Goal: Task Accomplishment & Management: Manage account settings

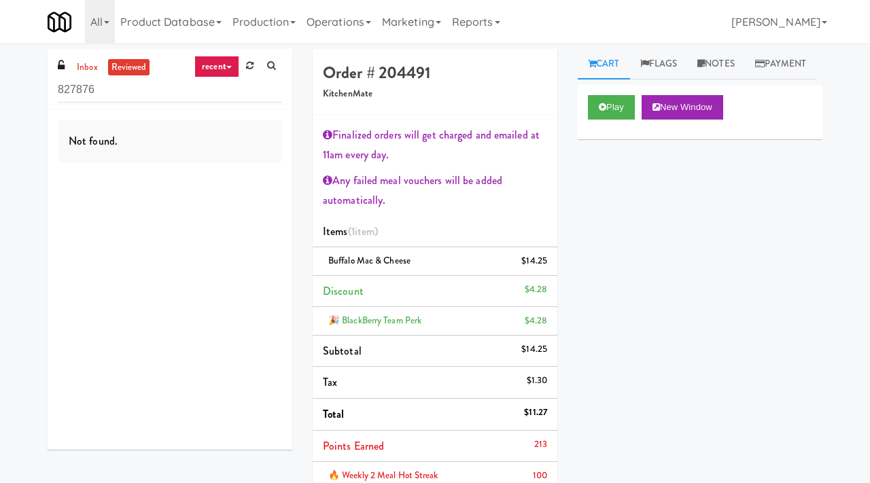
click at [123, 66] on link "reviewed" at bounding box center [129, 67] width 42 height 17
click at [84, 71] on link "inbox" at bounding box center [87, 67] width 28 height 17
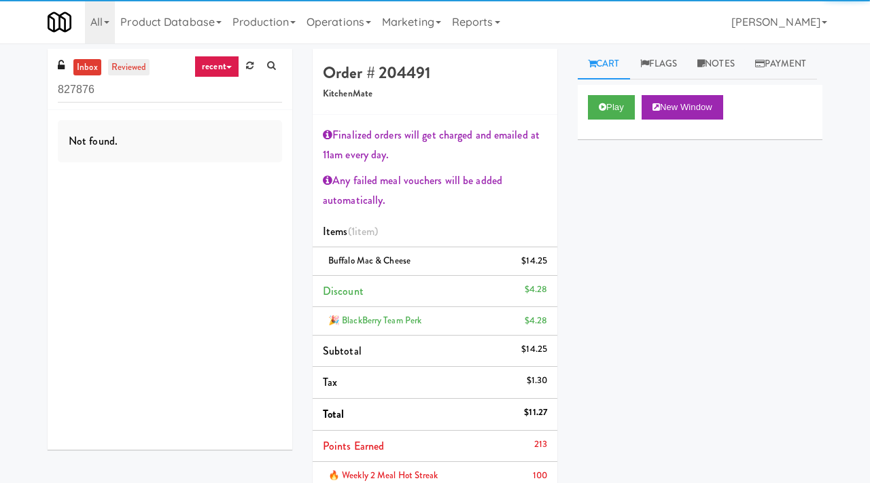
click at [137, 69] on link "reviewed" at bounding box center [129, 67] width 42 height 17
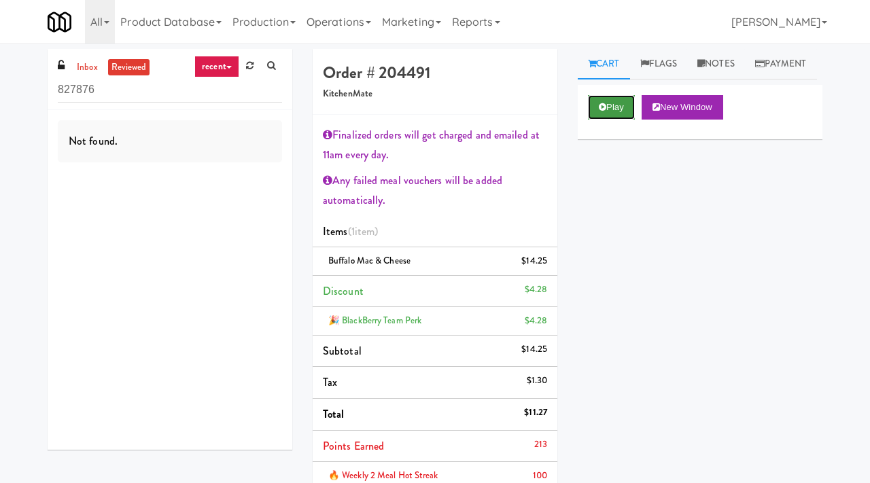
click at [605, 120] on button "Play" at bounding box center [611, 107] width 47 height 24
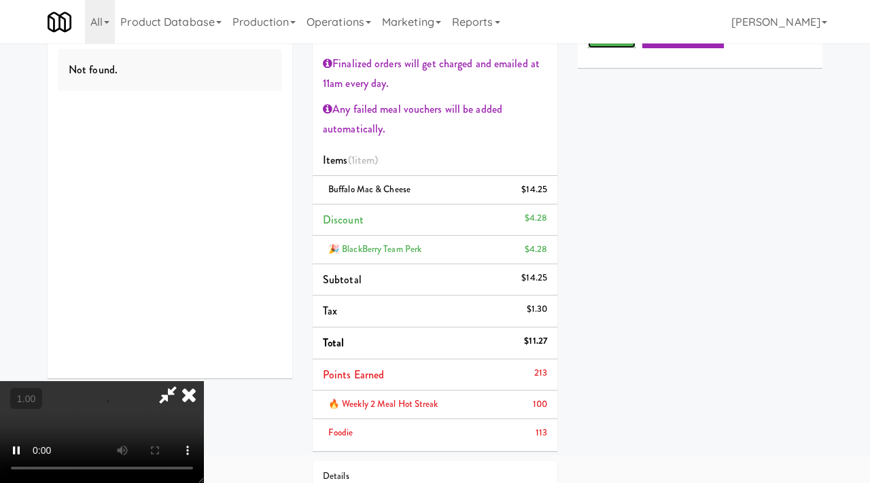
scroll to position [73, 0]
click at [204, 381] on video at bounding box center [102, 432] width 204 height 102
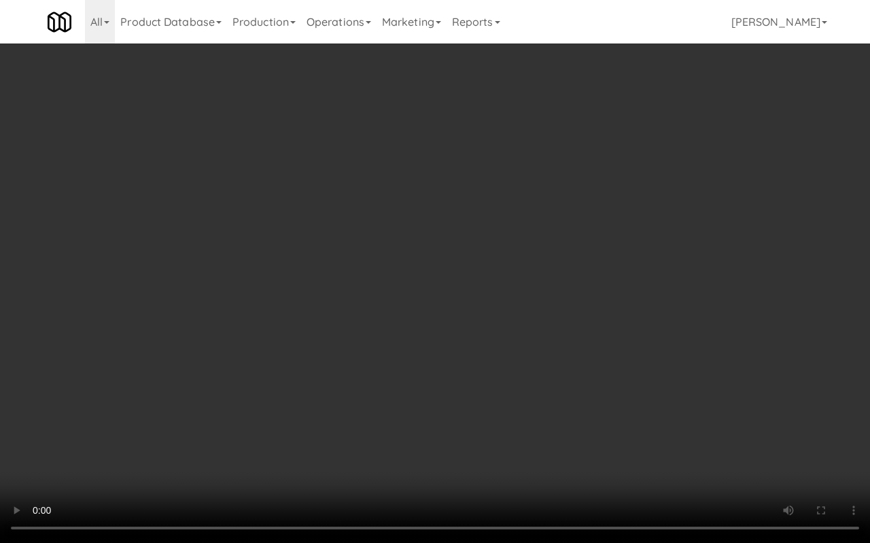
click at [276, 270] on video at bounding box center [435, 271] width 870 height 543
click at [671, 368] on video at bounding box center [435, 271] width 870 height 543
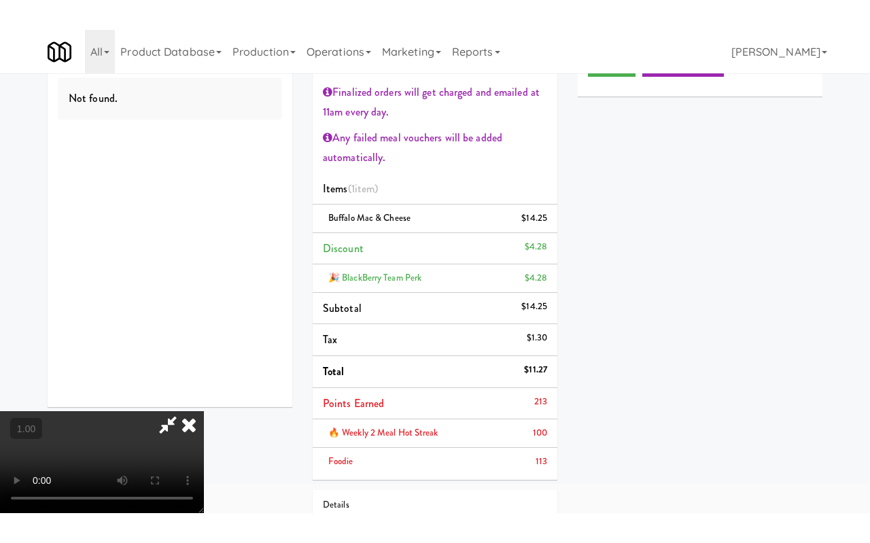
scroll to position [147, 0]
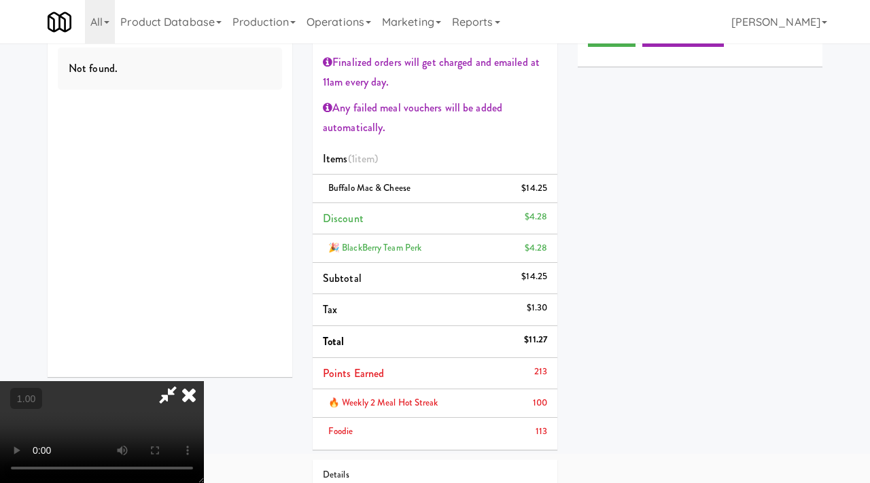
click at [204, 381] on video at bounding box center [102, 432] width 204 height 102
click at [563, 137] on div "Order # 204491 KitchenMate Finalized orders will get charged and emailed at 11a…" at bounding box center [434, 282] width 265 height 612
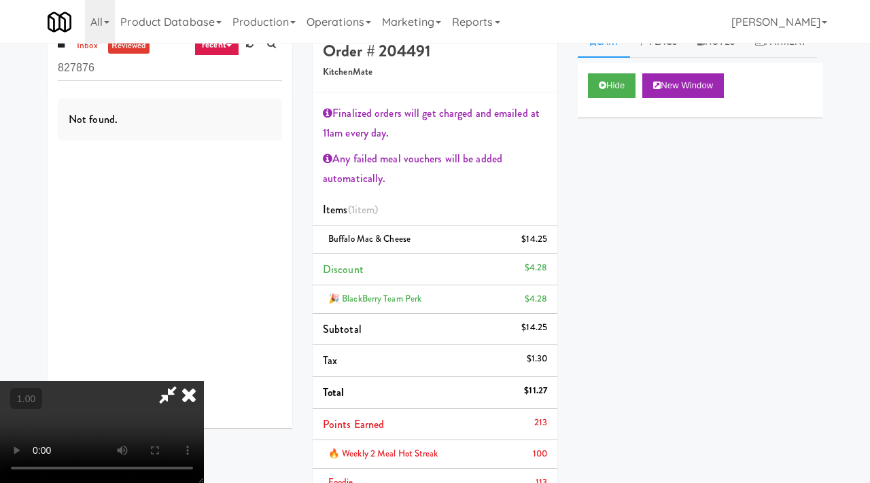
scroll to position [0, 0]
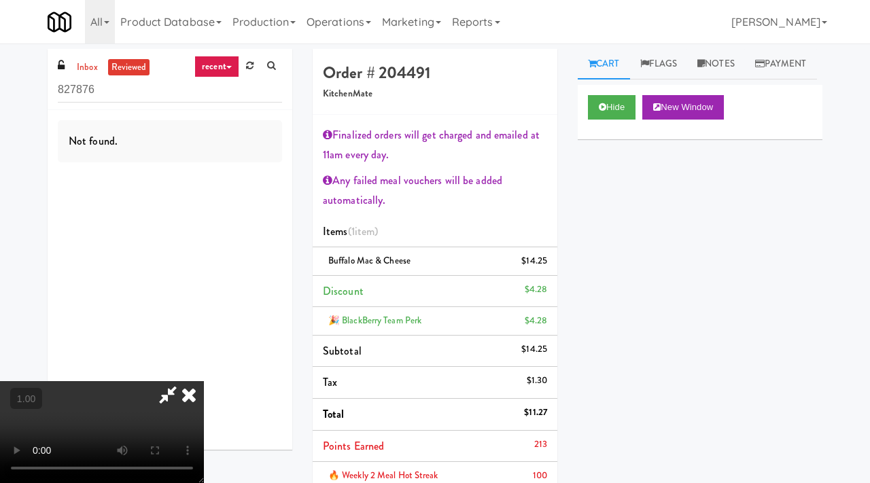
click at [83, 381] on video at bounding box center [102, 432] width 204 height 102
click at [204, 381] on video at bounding box center [102, 432] width 204 height 102
click at [204, 381] on icon at bounding box center [189, 394] width 30 height 27
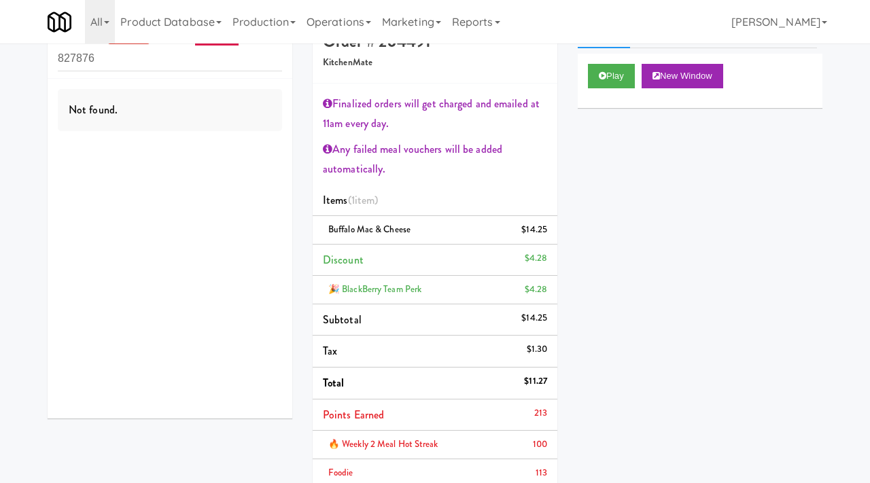
scroll to position [32, 0]
drag, startPoint x: 437, startPoint y: 285, endPoint x: 345, endPoint y: 285, distance: 91.7
click at [344, 285] on div "🎉 BlackBerry Team Perk $4.28" at bounding box center [435, 289] width 224 height 17
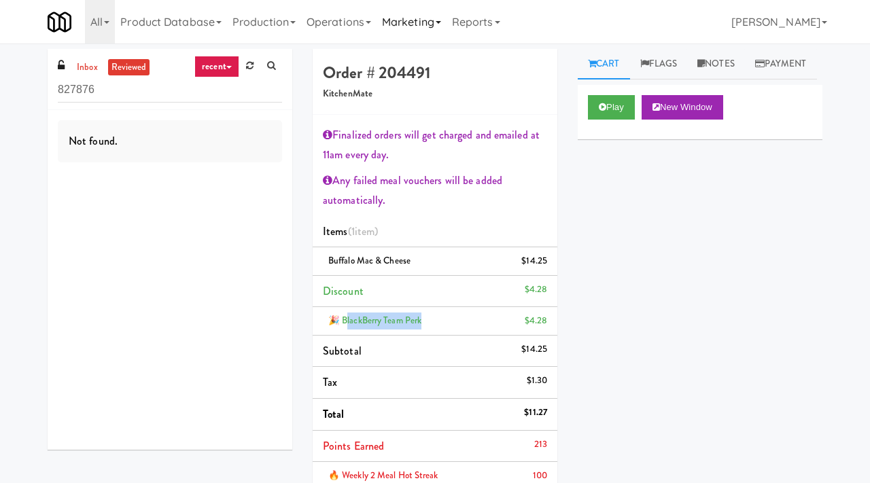
click at [422, 21] on link "Marketing" at bounding box center [411, 21] width 70 height 43
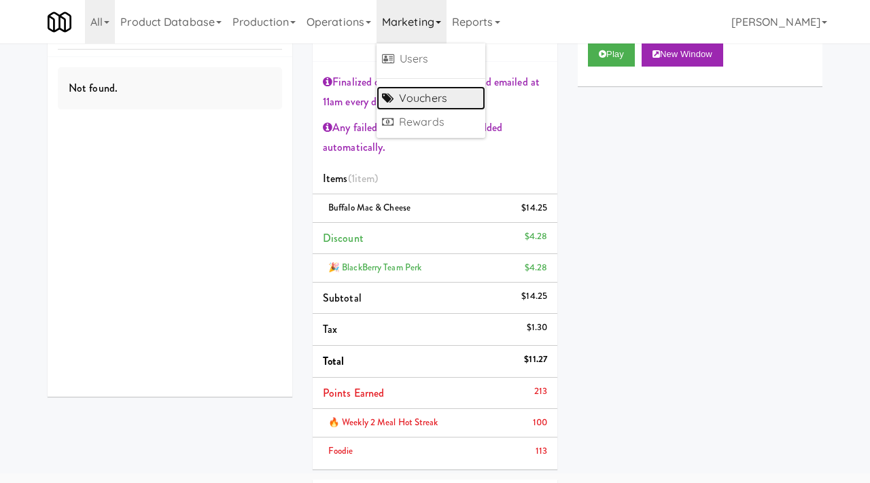
scroll to position [56, 0]
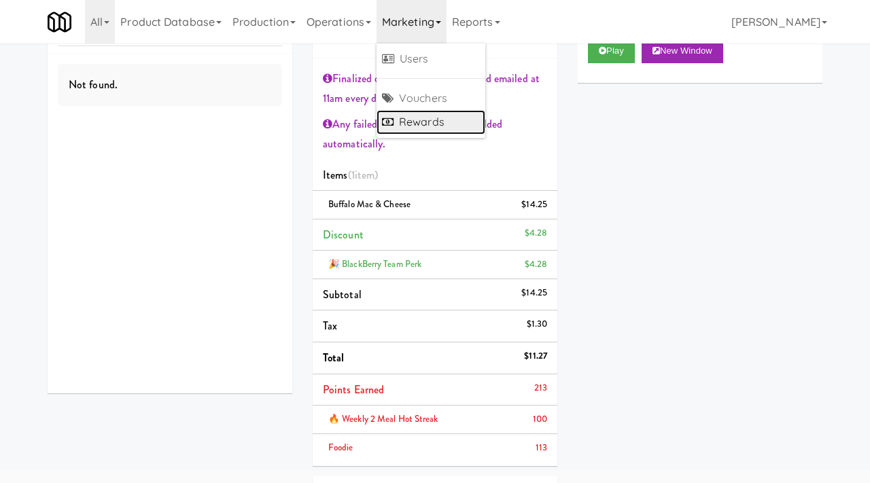
click at [408, 120] on link "Rewards" at bounding box center [430, 122] width 109 height 24
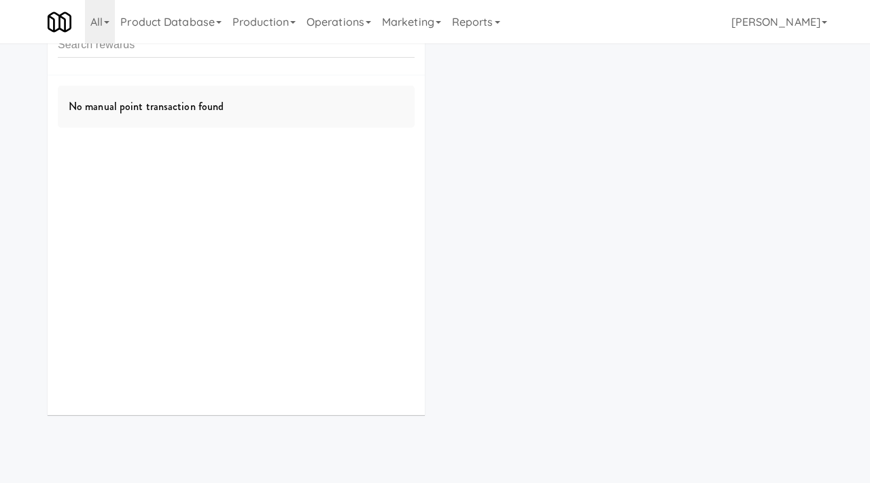
scroll to position [43, 0]
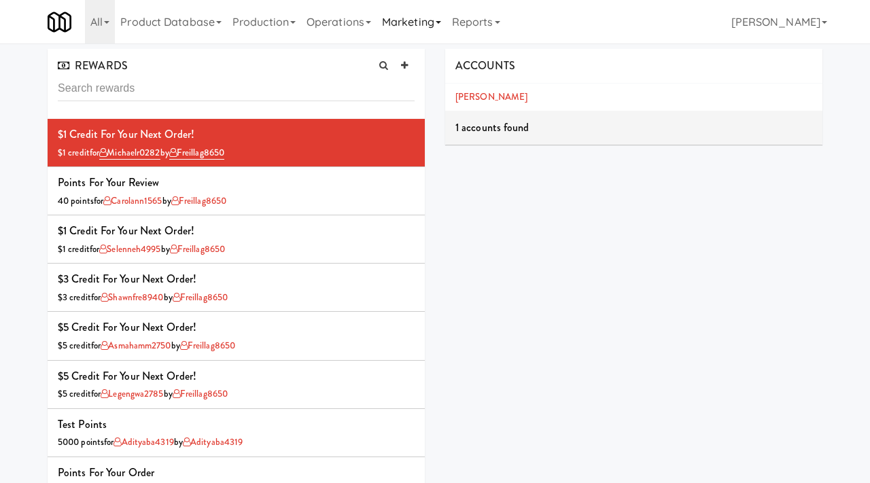
click at [430, 26] on link "Marketing" at bounding box center [411, 21] width 70 height 43
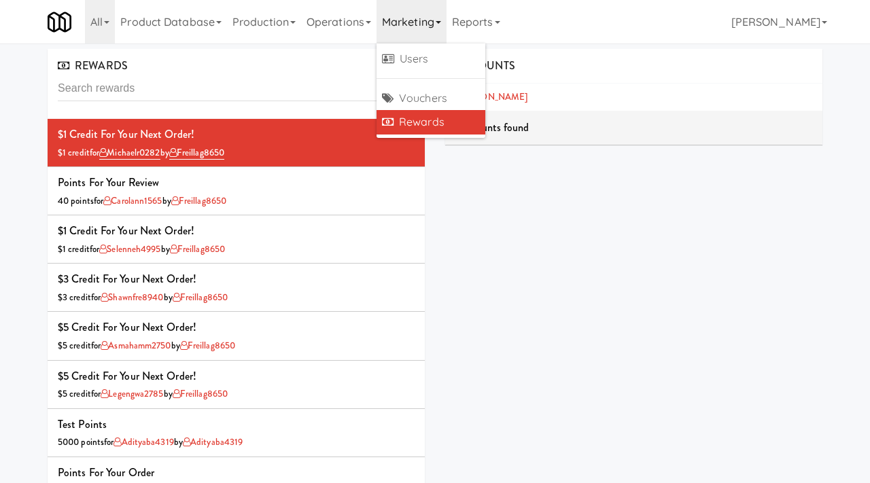
click at [406, 124] on link "Rewards" at bounding box center [430, 122] width 109 height 24
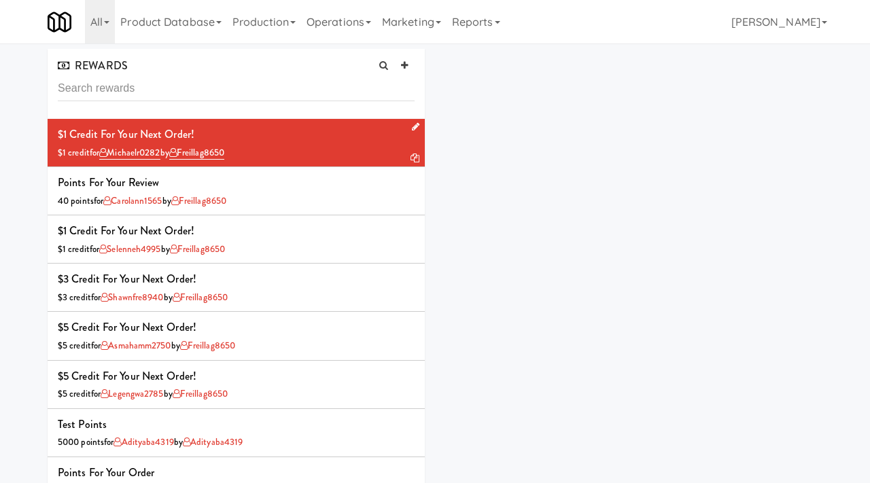
click at [413, 155] on icon at bounding box center [414, 158] width 9 height 9
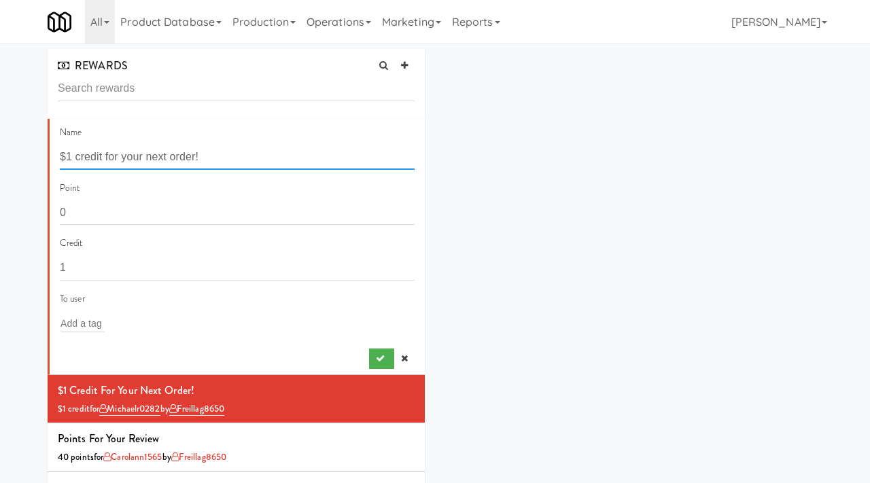
click at [219, 154] on input "$1 credit for your next order!" at bounding box center [237, 157] width 355 height 25
click at [79, 322] on input "text" at bounding box center [82, 324] width 44 height 18
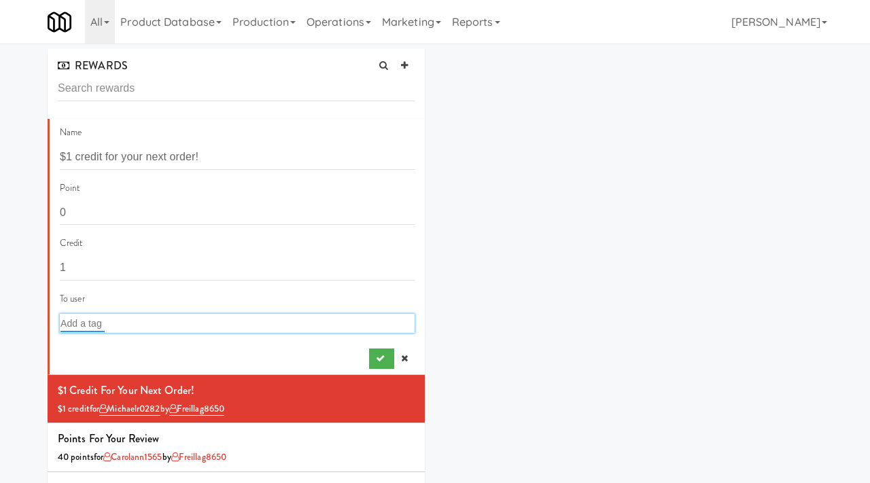
paste input "James Woo"
type input "James Woo"
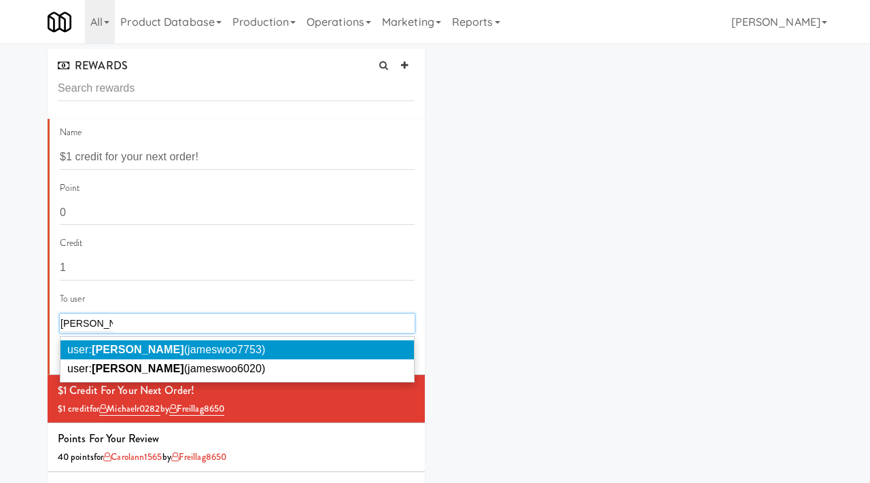
click at [184, 352] on span "user: James Woo (jameswoo7753)" at bounding box center [166, 350] width 198 height 12
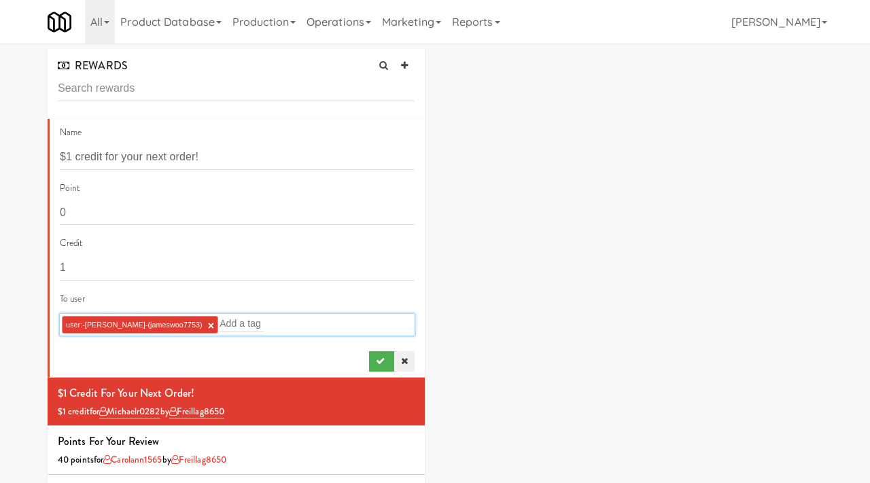
click at [404, 364] on icon at bounding box center [404, 361] width 7 height 9
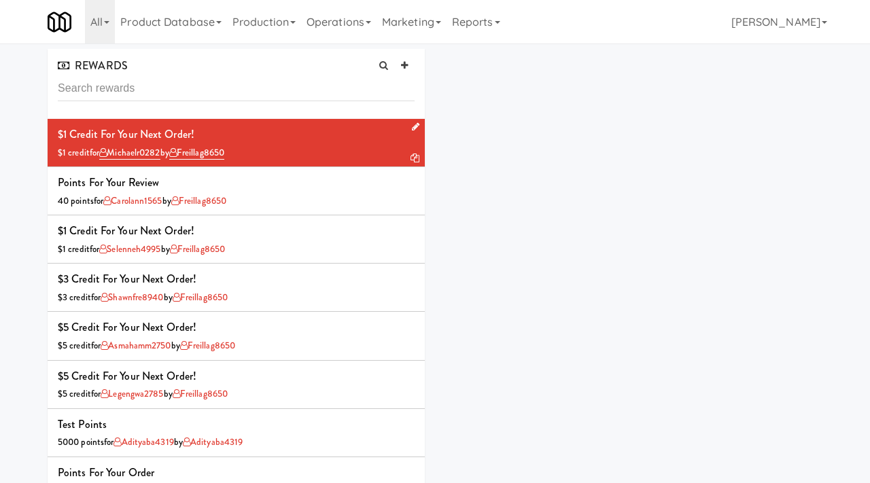
click at [412, 128] on icon at bounding box center [415, 126] width 7 height 9
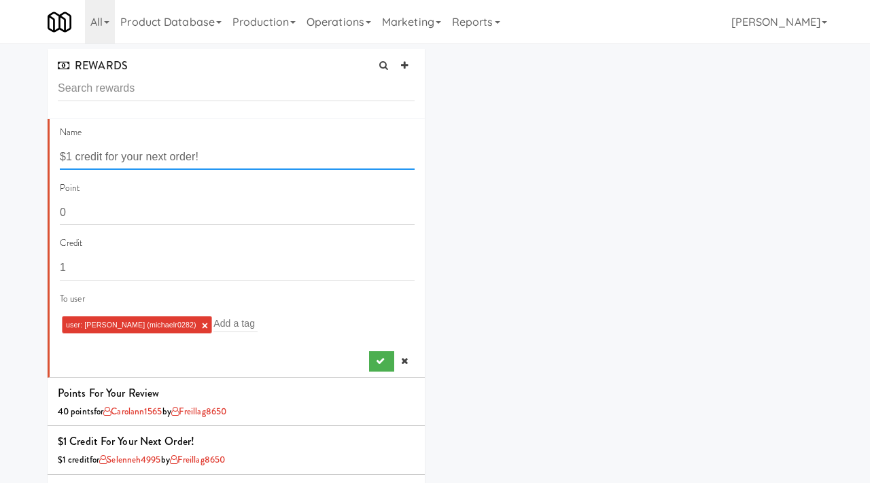
click at [67, 158] on input "$1 credit for your next order!" at bounding box center [237, 157] width 355 height 25
type input "$5 credit for your next order!"
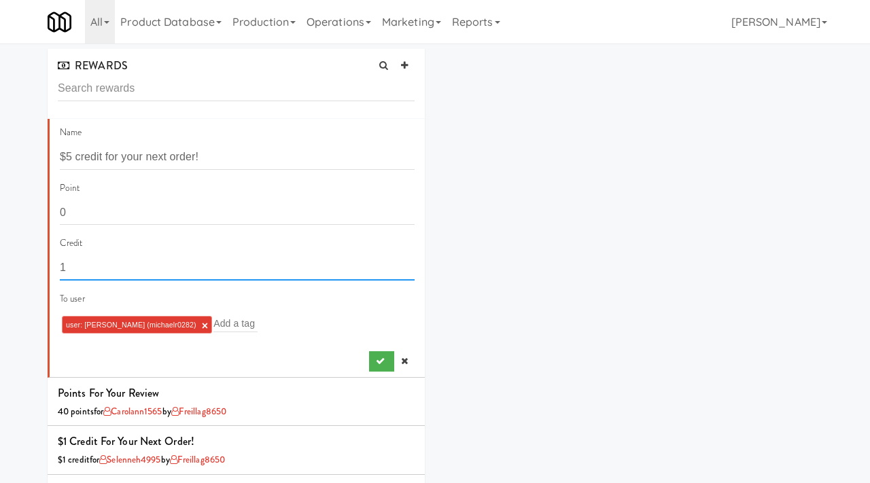
click at [79, 268] on input "1" at bounding box center [237, 267] width 355 height 25
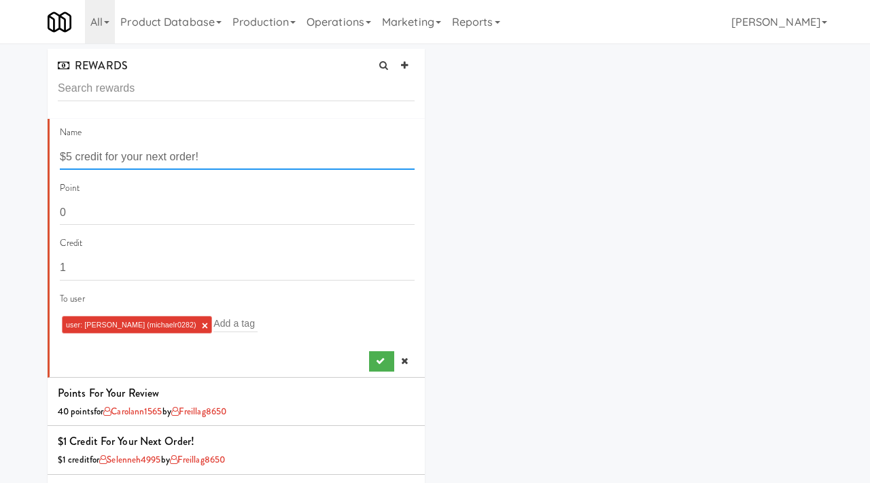
click at [71, 154] on input "$5 credit for your next order!" at bounding box center [237, 157] width 355 height 25
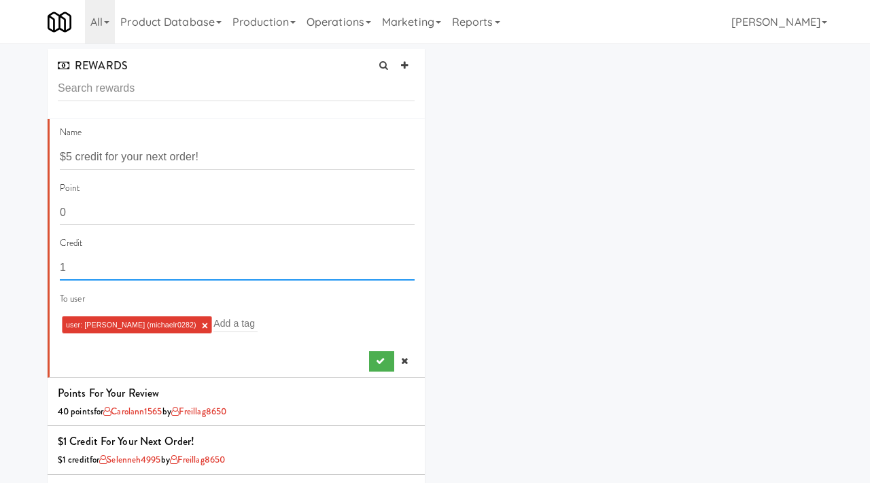
click at [67, 261] on input "1" at bounding box center [237, 267] width 355 height 25
type input "5"
click at [409, 362] on link at bounding box center [404, 361] width 20 height 20
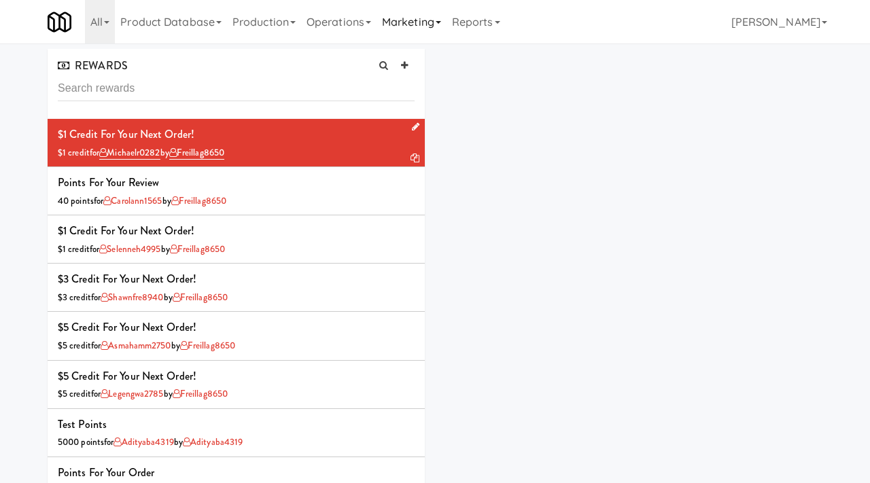
click at [400, 22] on link "Marketing" at bounding box center [411, 21] width 70 height 43
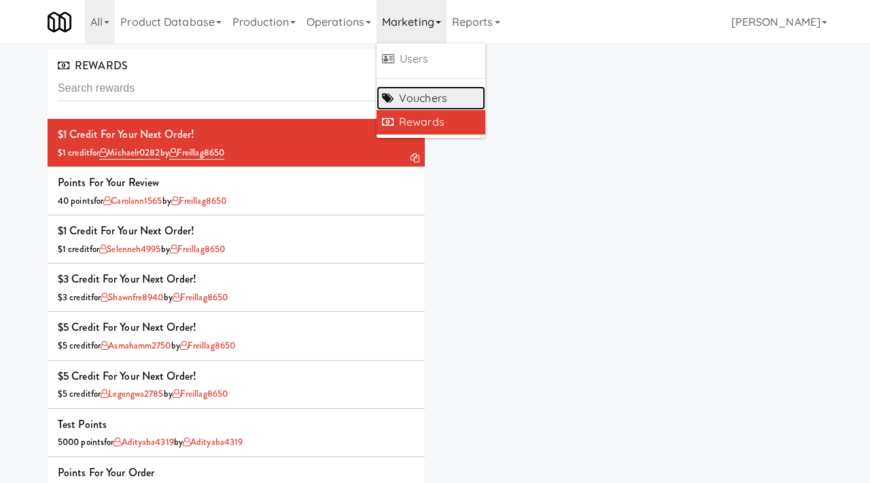
click at [440, 99] on link "Vouchers" at bounding box center [430, 98] width 109 height 24
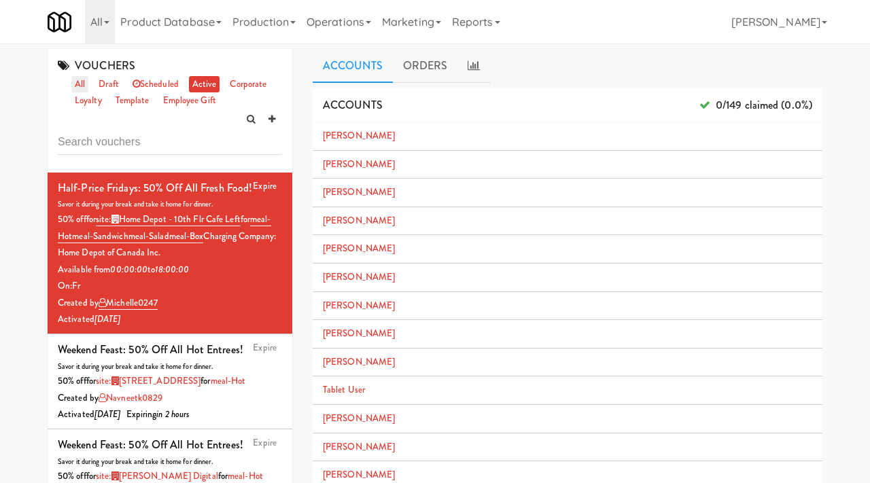
click at [84, 85] on link "all" at bounding box center [79, 84] width 17 height 17
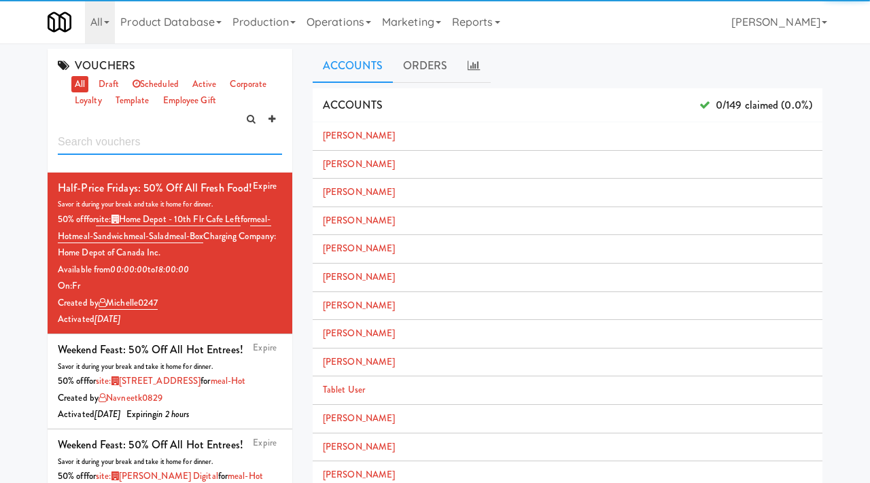
click at [144, 140] on input "text" at bounding box center [170, 142] width 224 height 25
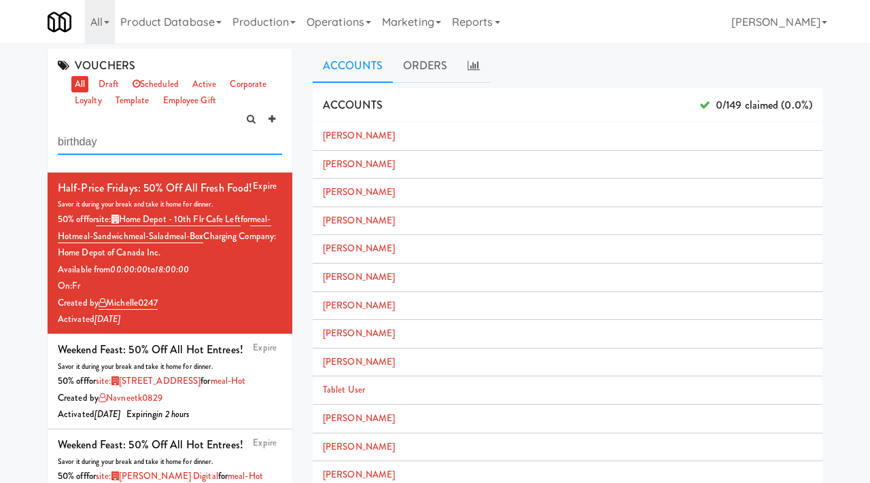
type input "birthday"
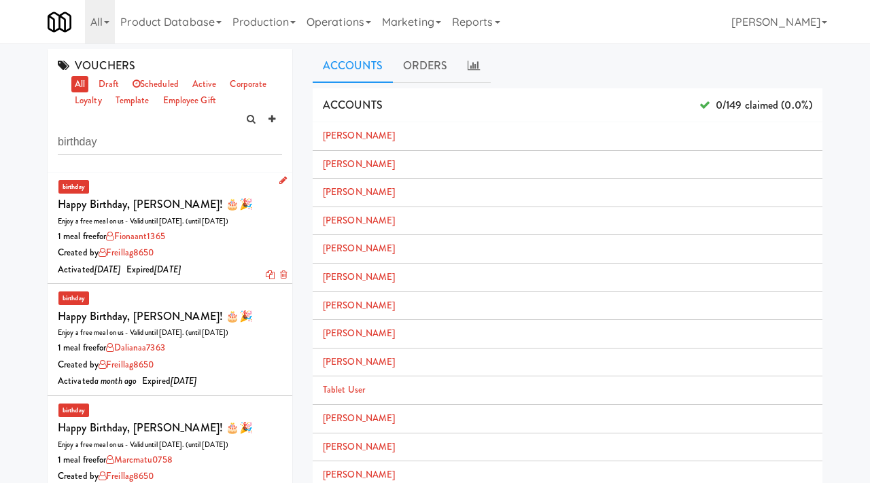
click at [222, 228] on div "1 meal free for fionaant1365" at bounding box center [170, 236] width 224 height 17
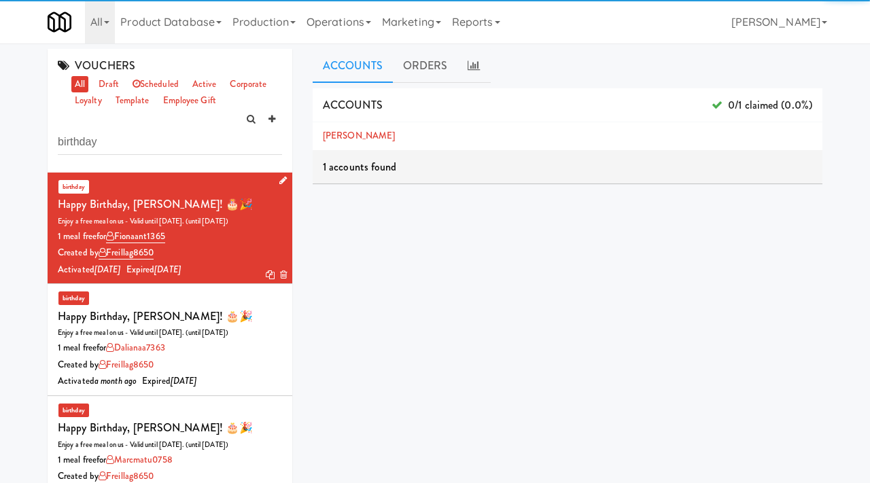
click at [283, 177] on icon at bounding box center [282, 180] width 7 height 9
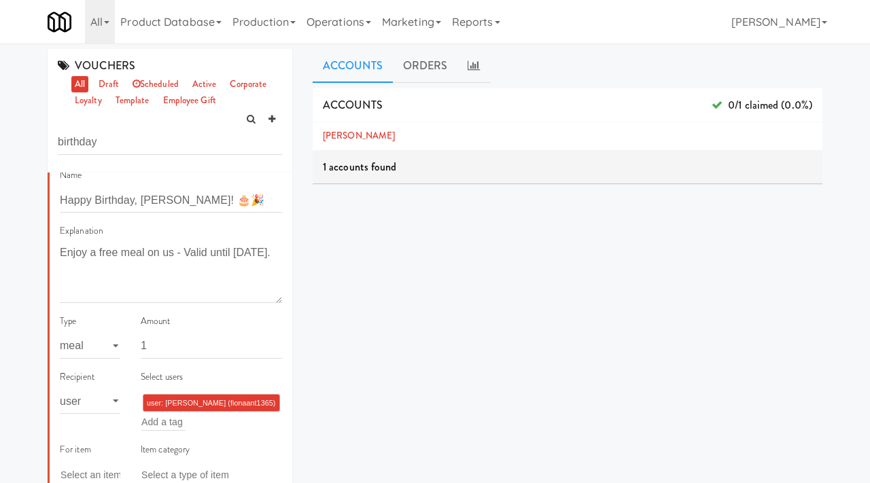
scroll to position [99, 0]
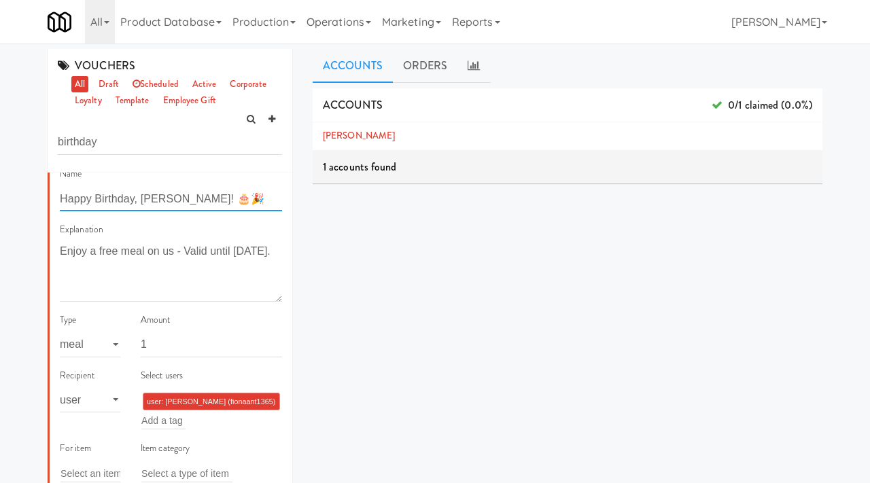
drag, startPoint x: 175, startPoint y: 198, endPoint x: 140, endPoint y: 200, distance: 35.4
click at [140, 200] on input "Happy Birthday, Fiona! 🎂🎉" at bounding box center [171, 198] width 222 height 25
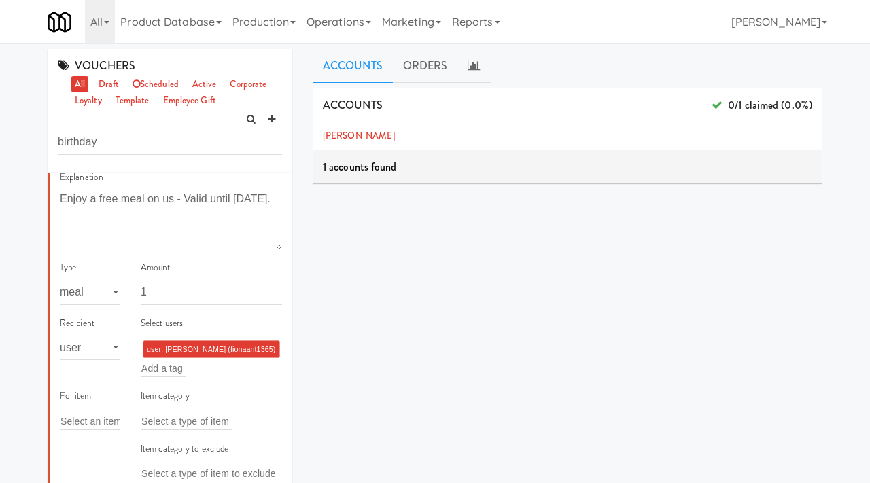
scroll to position [119, 0]
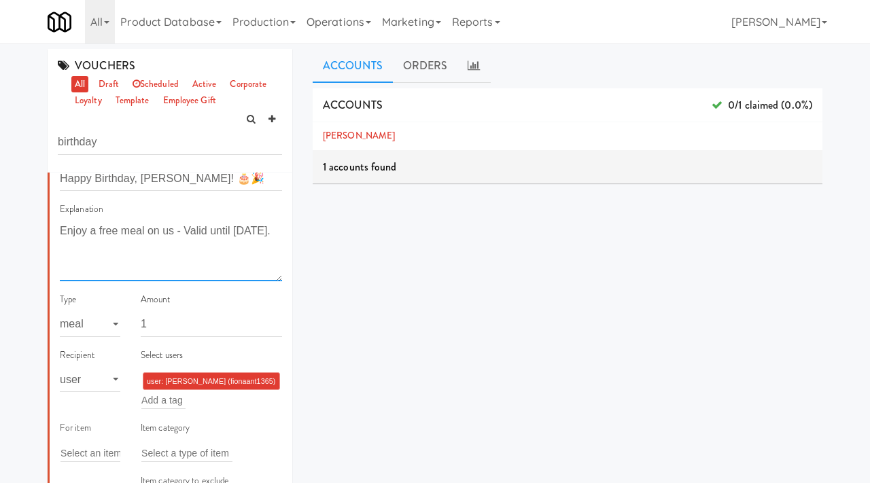
click at [125, 249] on textarea "Enjoy a free meal on us - Valid until September 1." at bounding box center [171, 251] width 222 height 60
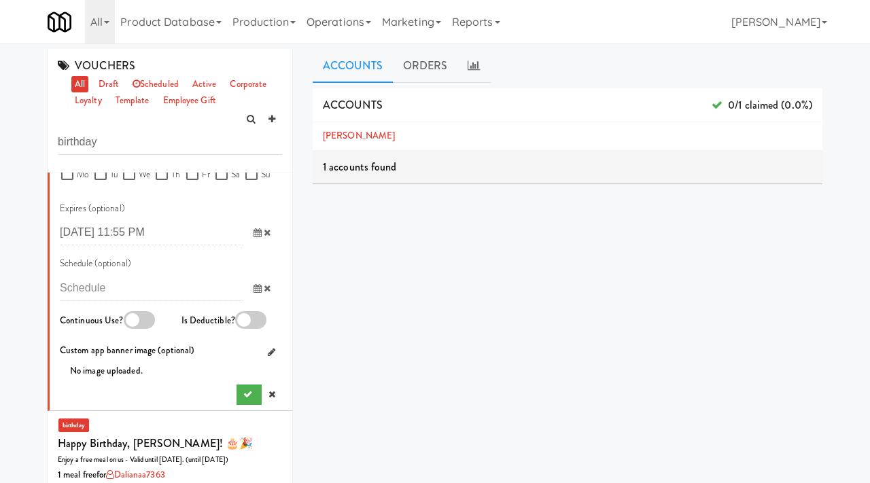
scroll to position [866, 0]
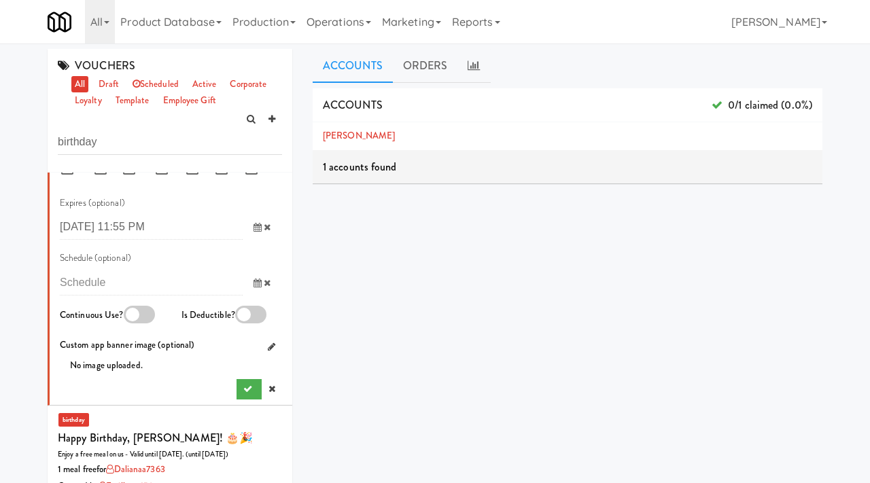
click at [255, 228] on icon at bounding box center [257, 227] width 8 height 9
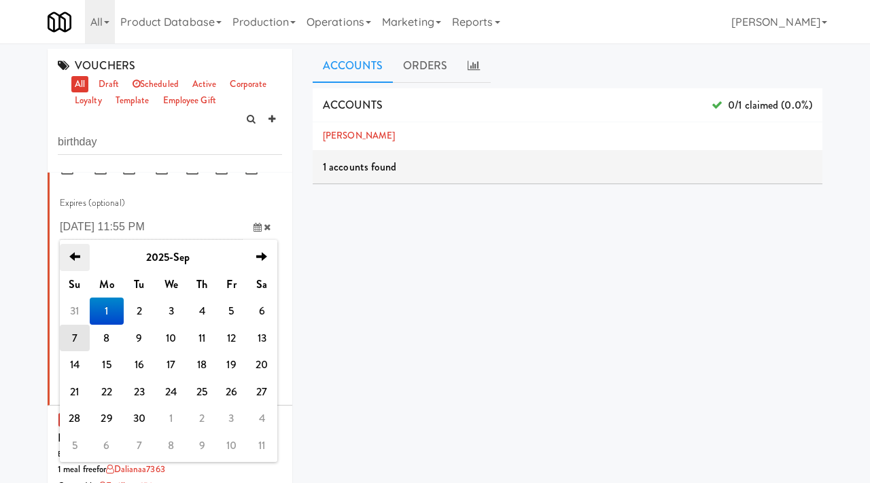
click at [71, 260] on icon "previous" at bounding box center [74, 256] width 11 height 11
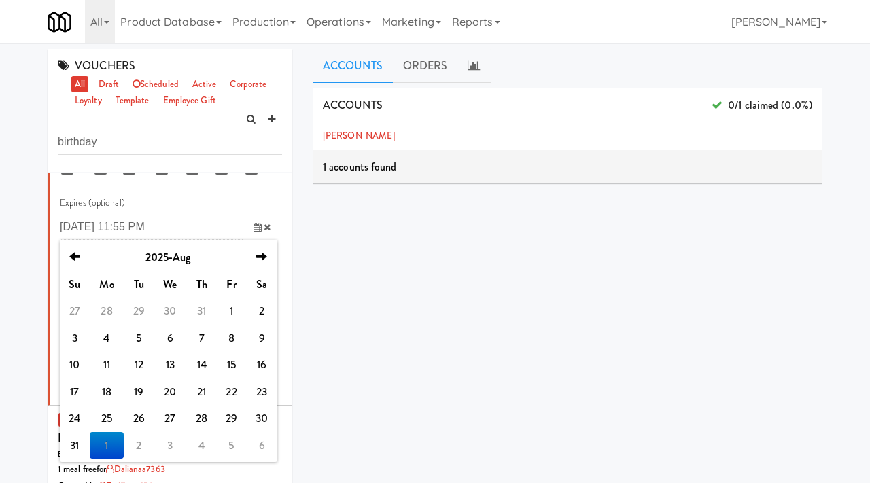
click at [429, 307] on div "ACCOUNTS 0/1 claimed (0.0%) Fiona Antwi 1 accounts found ORDERS code user tax t…" at bounding box center [568, 343] width 510 height 510
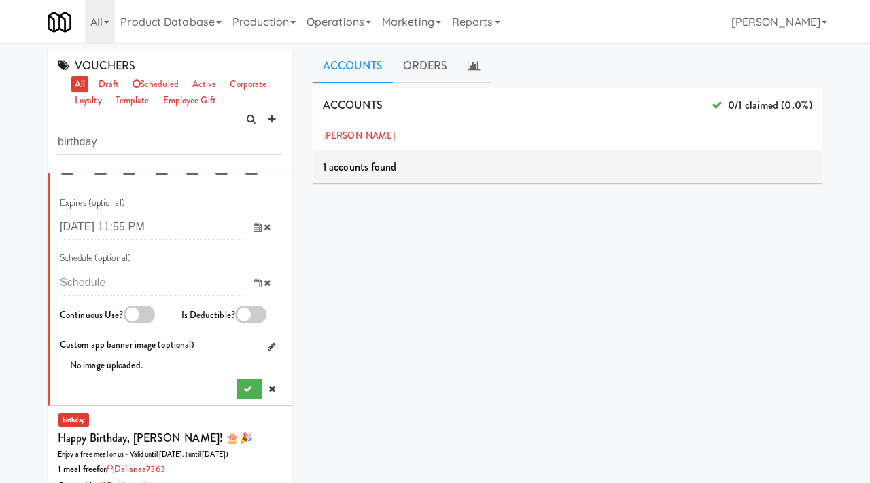
click at [257, 234] on span at bounding box center [262, 227] width 39 height 25
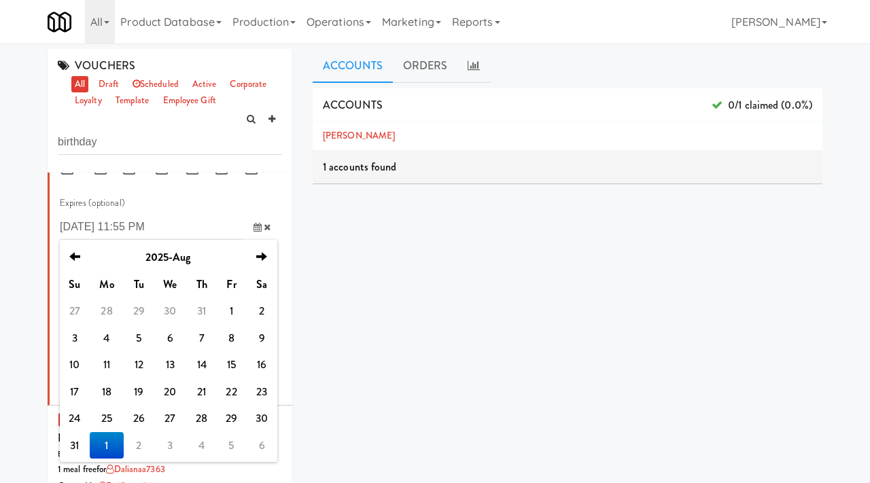
click at [108, 440] on td "1" at bounding box center [107, 445] width 34 height 27
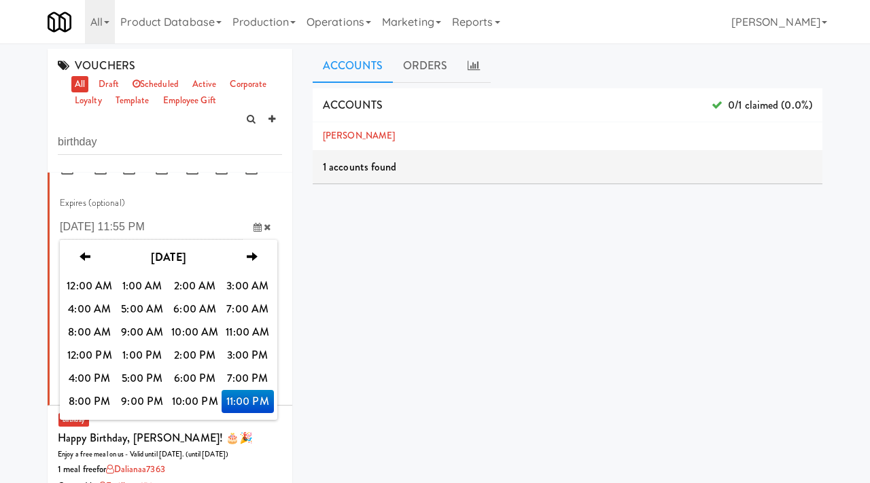
click at [249, 396] on span "11:00 PM" at bounding box center [248, 401] width 53 height 23
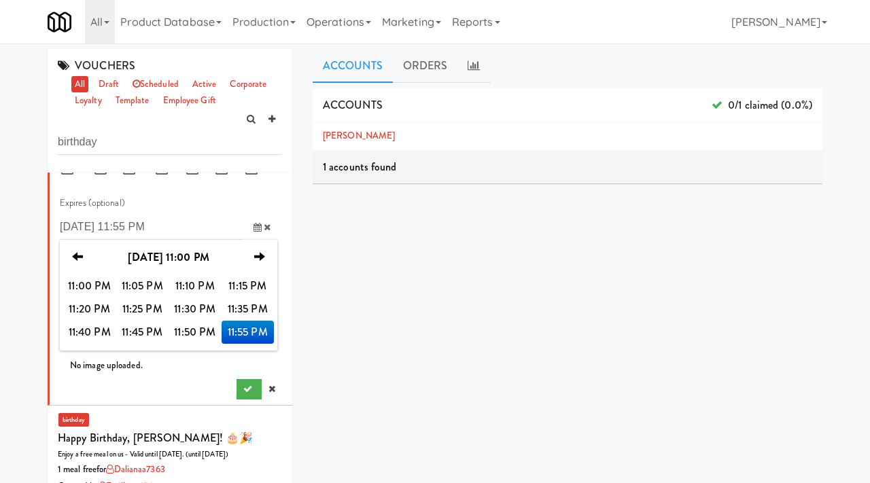
click at [351, 308] on div "ACCOUNTS 0/1 claimed (0.0%) Fiona Antwi 1 accounts found ORDERS code user tax t…" at bounding box center [568, 343] width 510 height 510
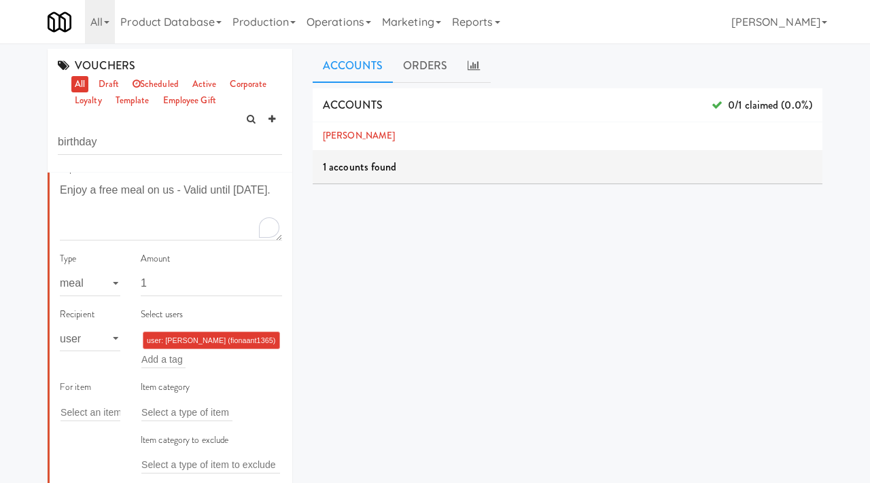
scroll to position [159, 0]
click at [124, 210] on textarea "Enjoy a free meal on us - Valid until September 1." at bounding box center [171, 211] width 222 height 60
click at [164, 285] on input "1" at bounding box center [211, 284] width 141 height 25
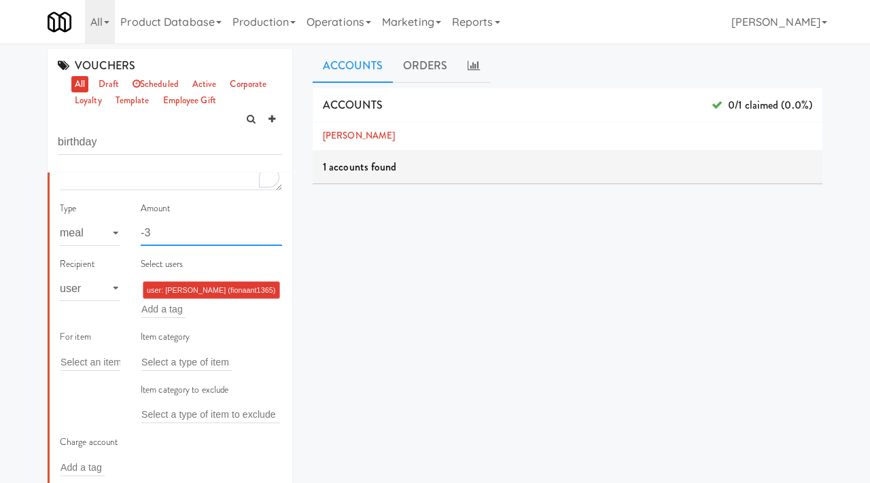
scroll to position [213, 0]
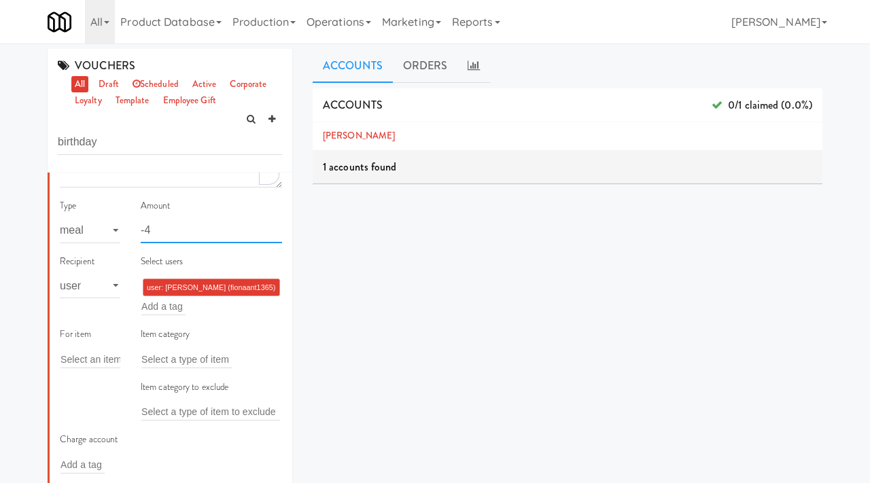
click at [277, 234] on input "-4" at bounding box center [211, 230] width 141 height 25
type input "-5"
click at [277, 234] on input "-5" at bounding box center [211, 230] width 141 height 25
click at [277, 224] on input "-5" at bounding box center [211, 230] width 141 height 25
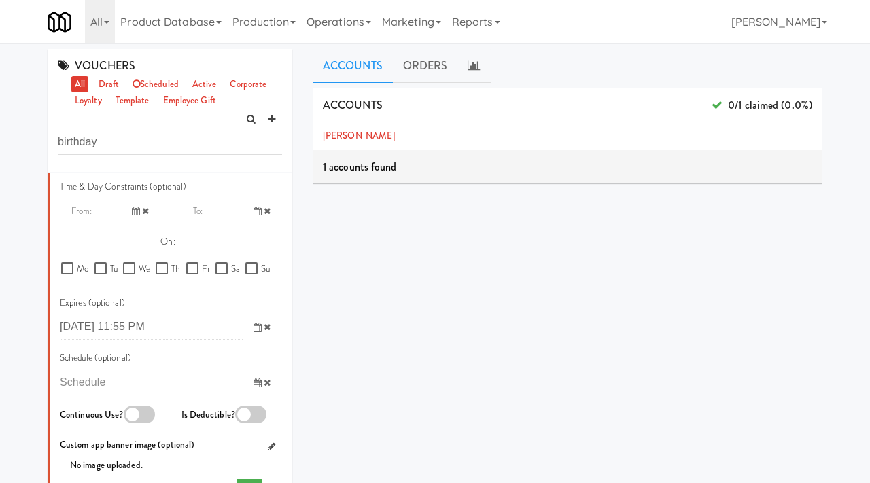
scroll to position [788, 0]
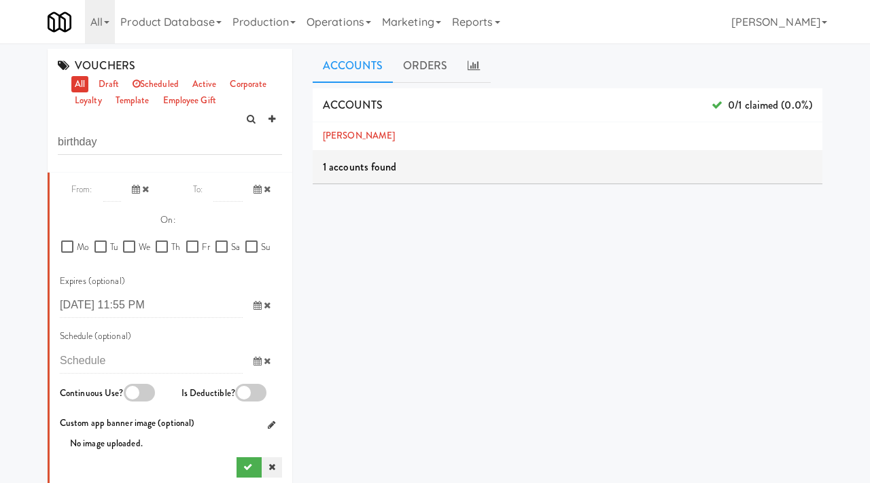
click at [273, 464] on icon at bounding box center [271, 467] width 7 height 9
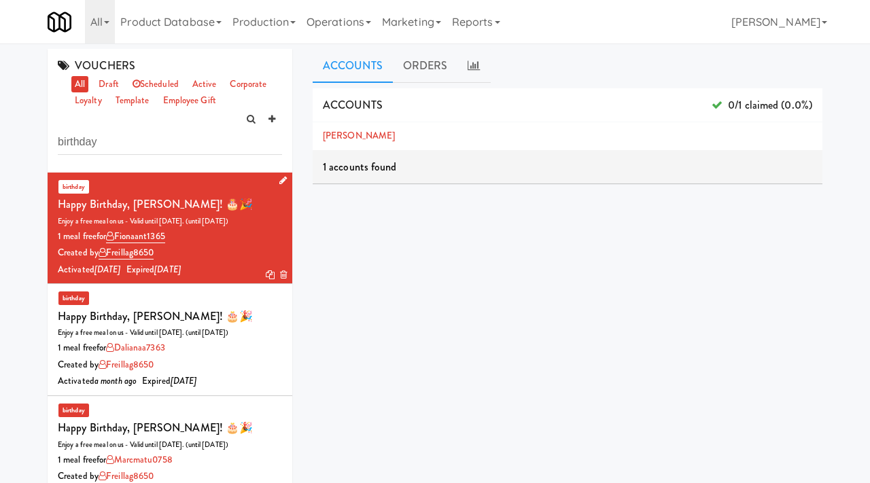
click at [272, 270] on icon at bounding box center [270, 274] width 9 height 9
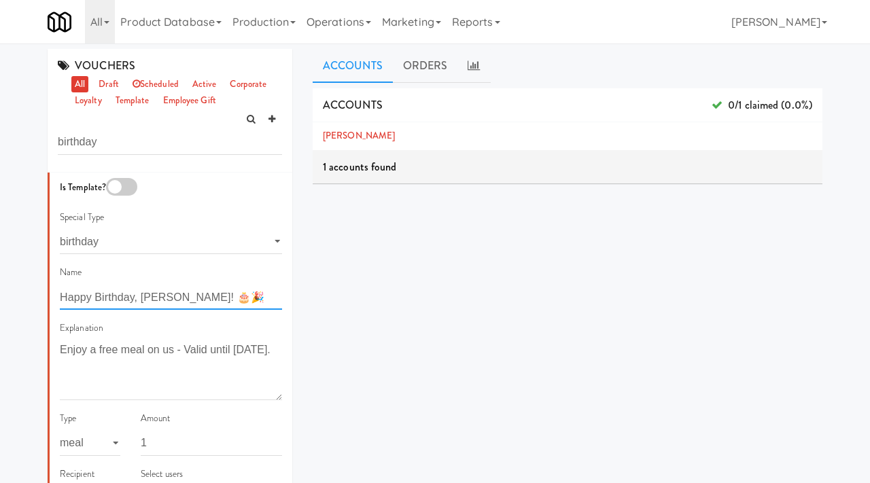
click at [169, 293] on input "Happy Birthday, Fiona! 🎂🎉" at bounding box center [171, 297] width 222 height 25
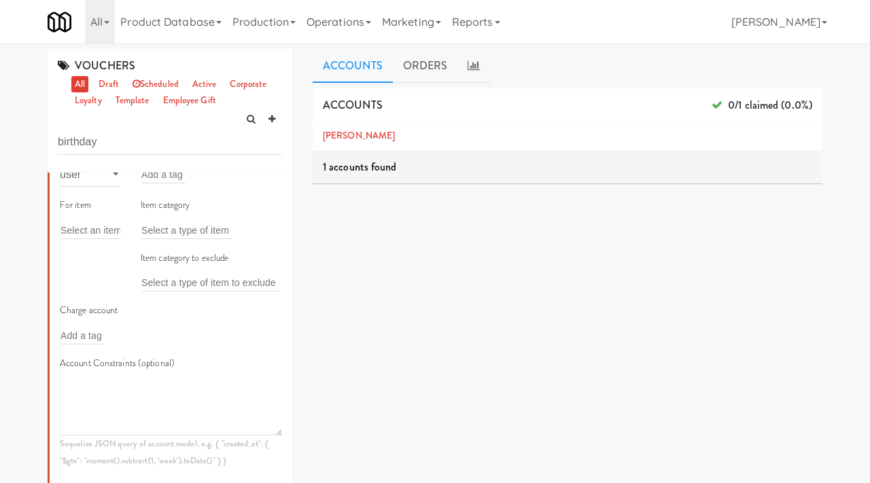
scroll to position [323, 0]
type input "Happy Birthday, Frei! 🎂🎉"
click at [164, 174] on input "text" at bounding box center [163, 176] width 44 height 18
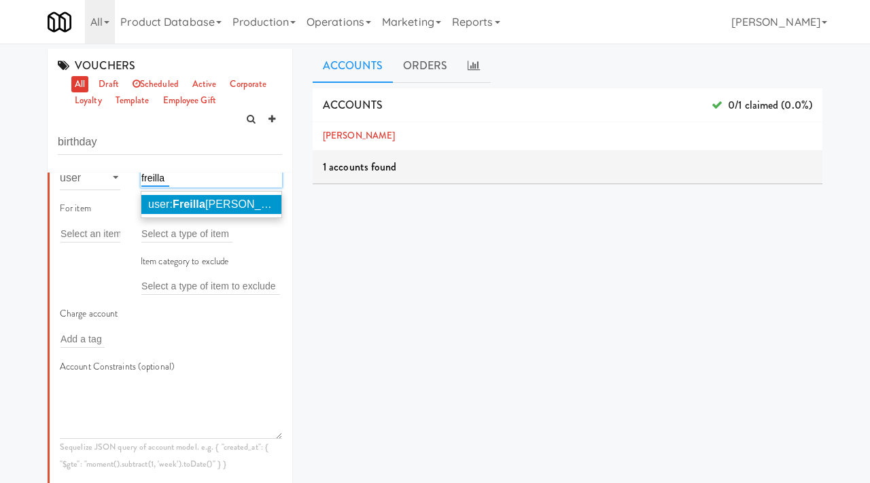
type input "freilla"
click at [192, 200] on em "Freilla" at bounding box center [189, 204] width 33 height 12
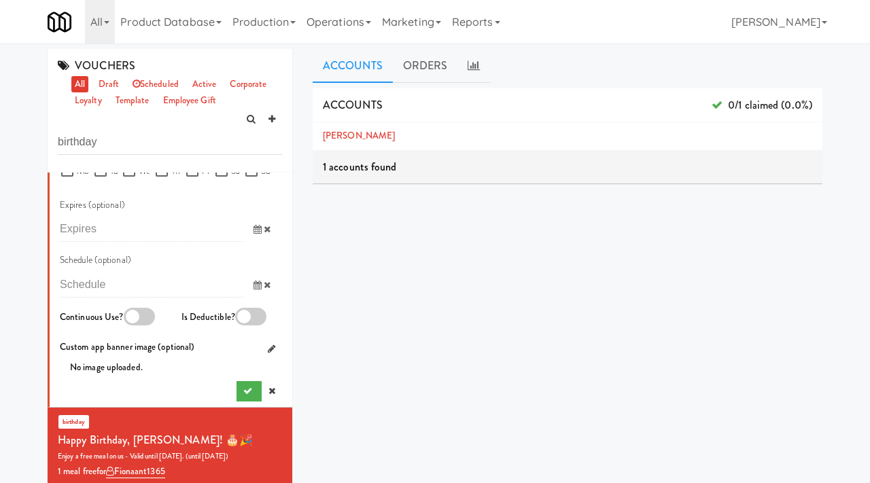
scroll to position [864, 0]
click at [258, 232] on icon at bounding box center [257, 230] width 8 height 9
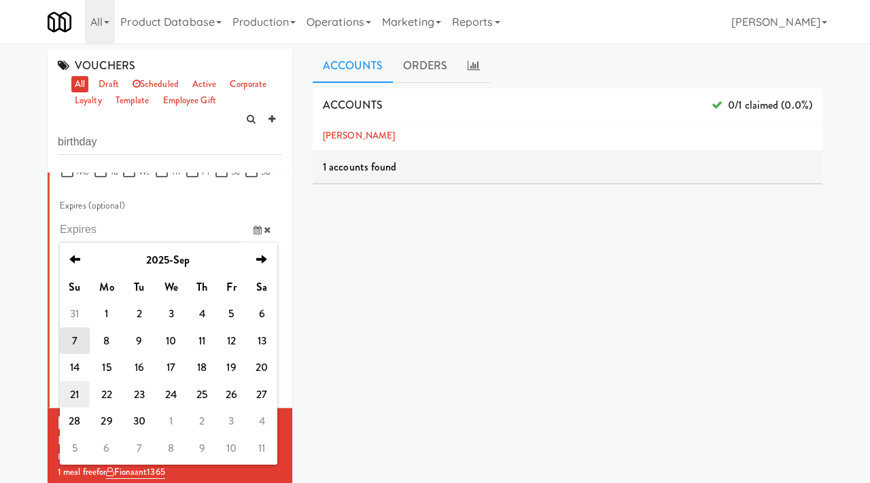
click at [73, 396] on td "21" at bounding box center [75, 394] width 30 height 27
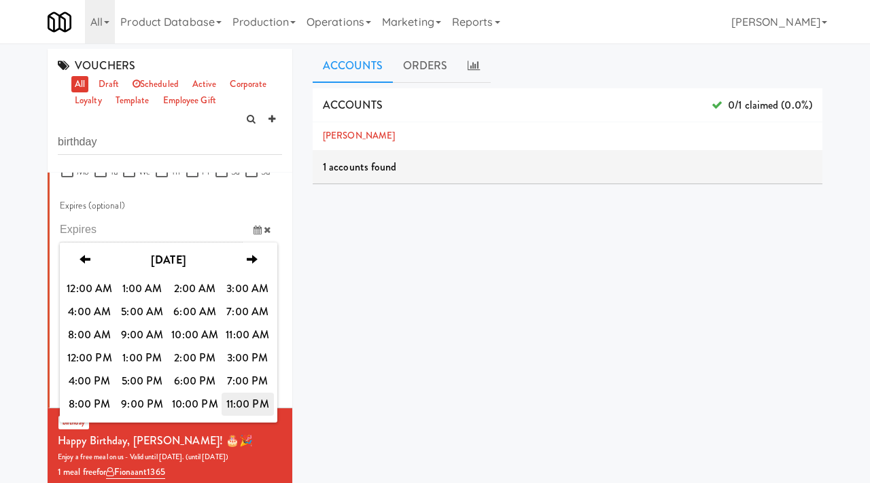
click at [250, 404] on span "11:00 PM" at bounding box center [248, 404] width 53 height 23
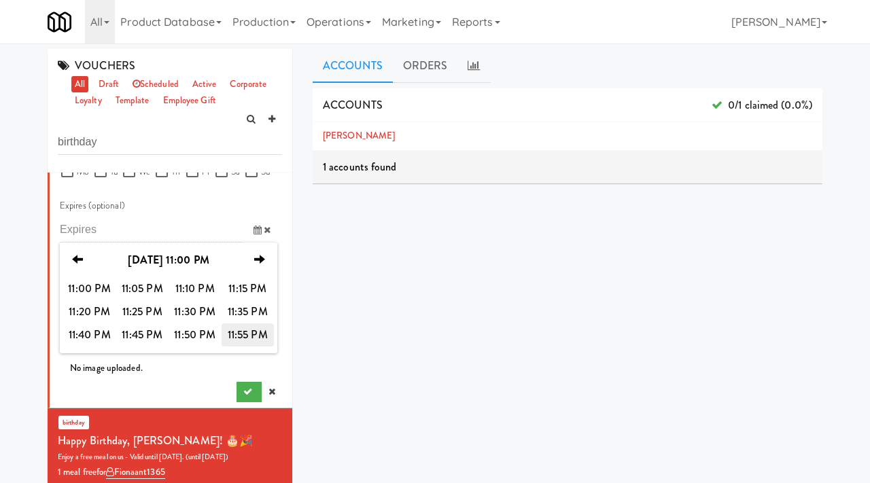
click at [253, 338] on span "11:55 PM" at bounding box center [248, 334] width 53 height 23
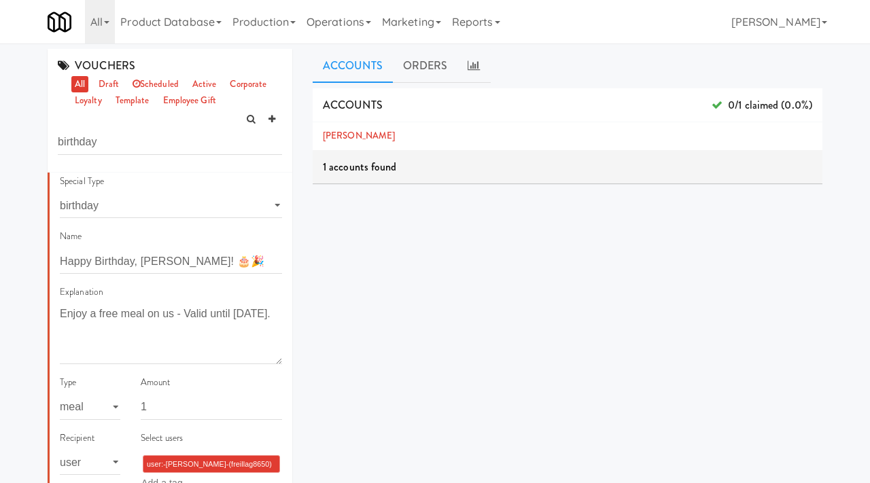
scroll to position [0, 0]
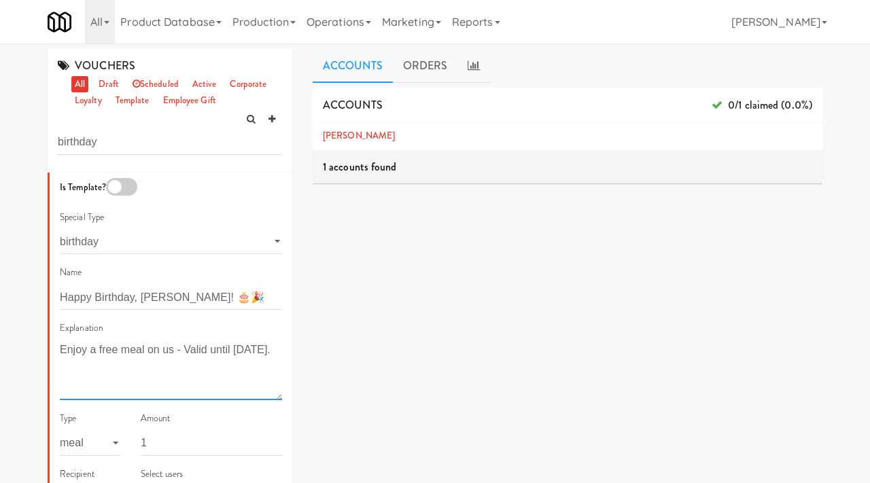
click at [124, 372] on textarea "Enjoy a free meal on us - Valid until September 1." at bounding box center [171, 370] width 222 height 60
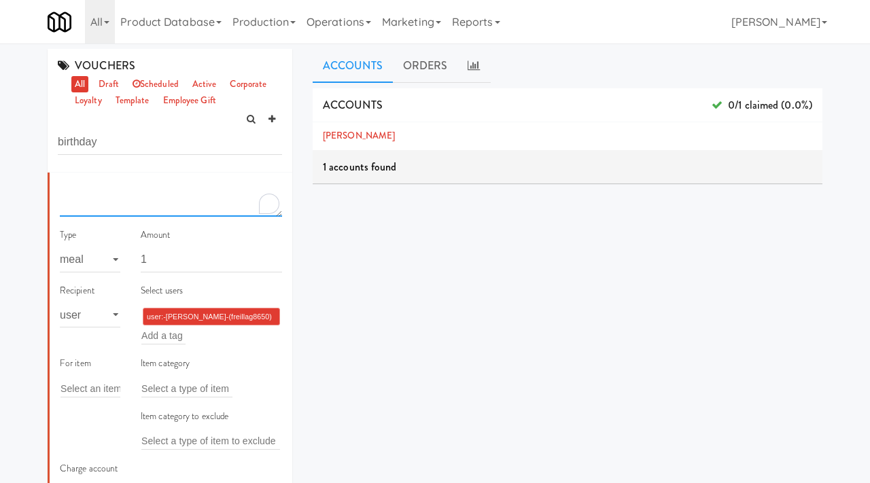
scroll to position [168, 0]
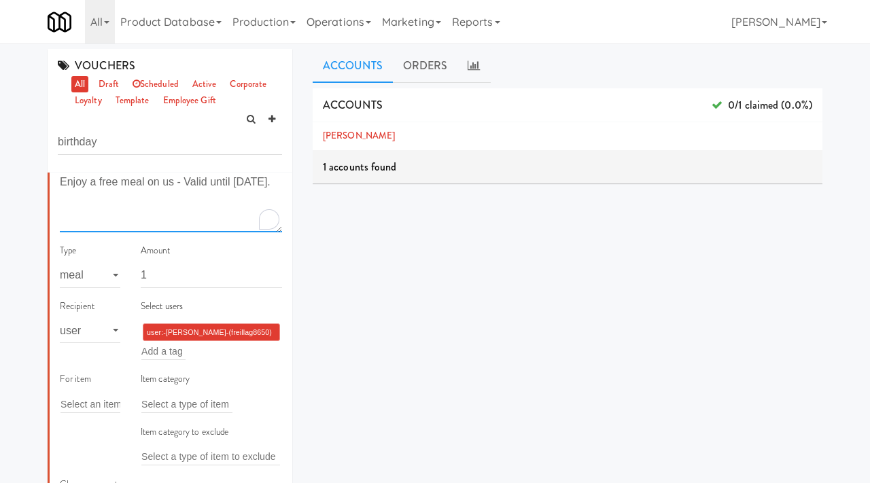
click at [120, 200] on textarea "Enjoy a free meal on us - Valid until September 1." at bounding box center [171, 202] width 222 height 60
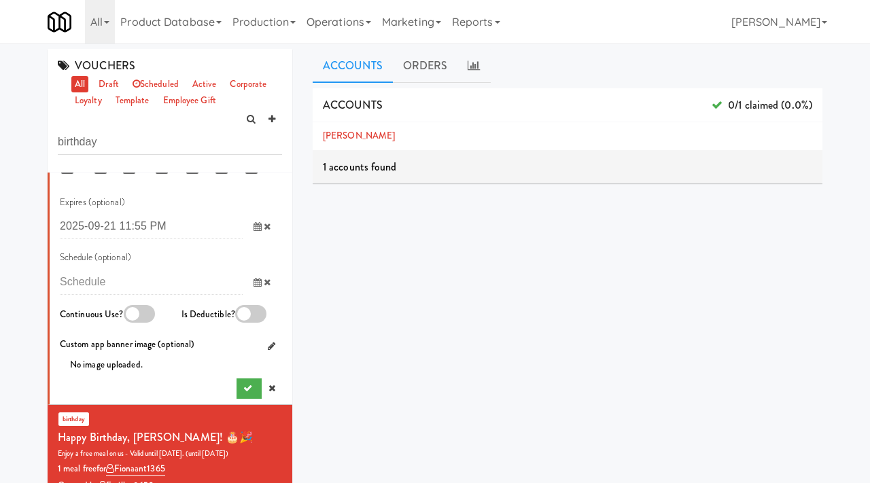
scroll to position [940, 0]
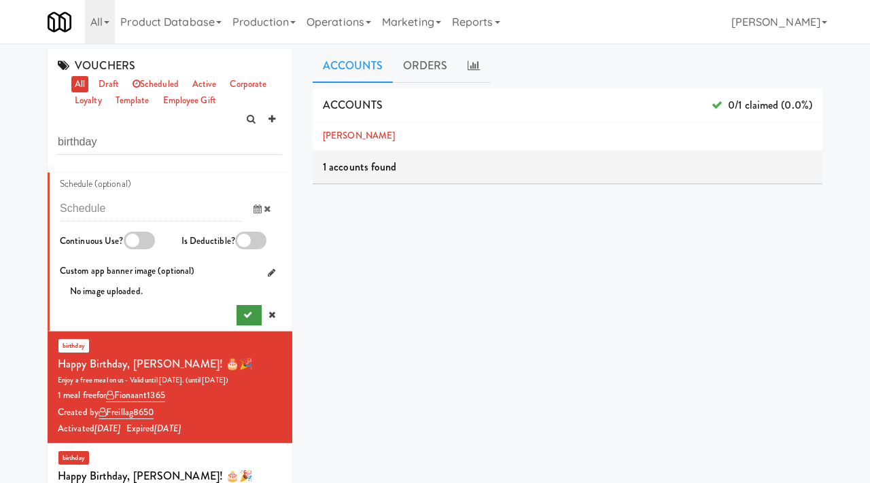
type textarea "Enjoy a free meal on us - Valid until September 21."
click at [241, 314] on button "submit" at bounding box center [248, 315] width 25 height 20
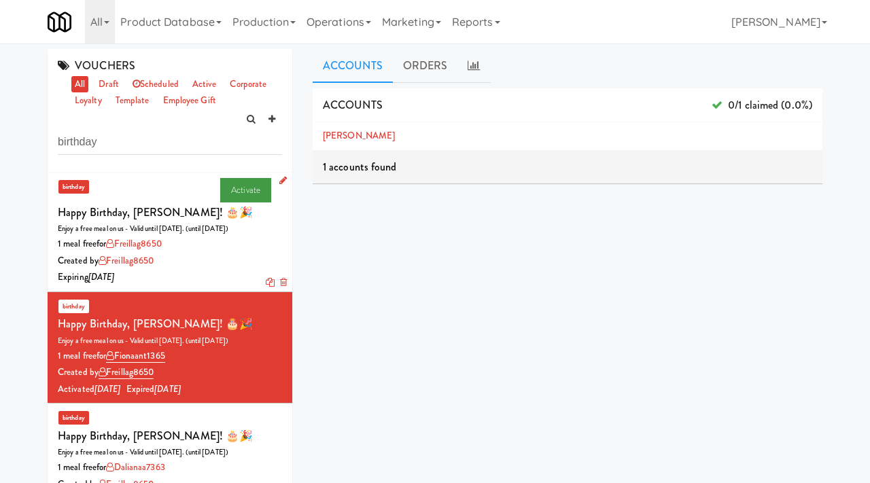
click at [241, 190] on link "Activate" at bounding box center [245, 190] width 51 height 24
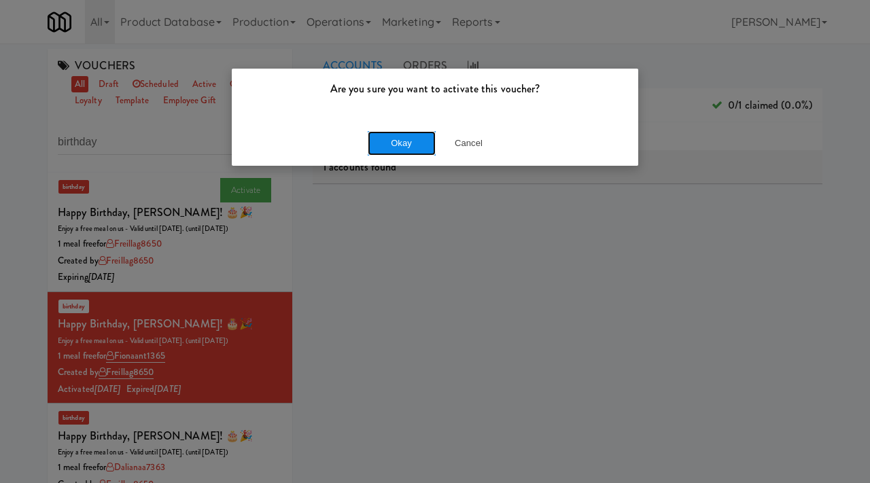
click at [410, 141] on button "Okay" at bounding box center [402, 143] width 68 height 24
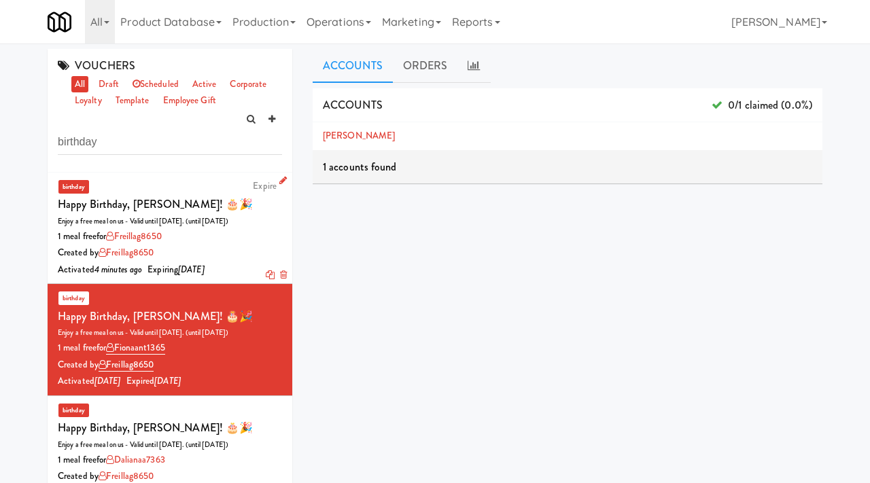
click at [270, 184] on link "Expire" at bounding box center [265, 185] width 24 height 13
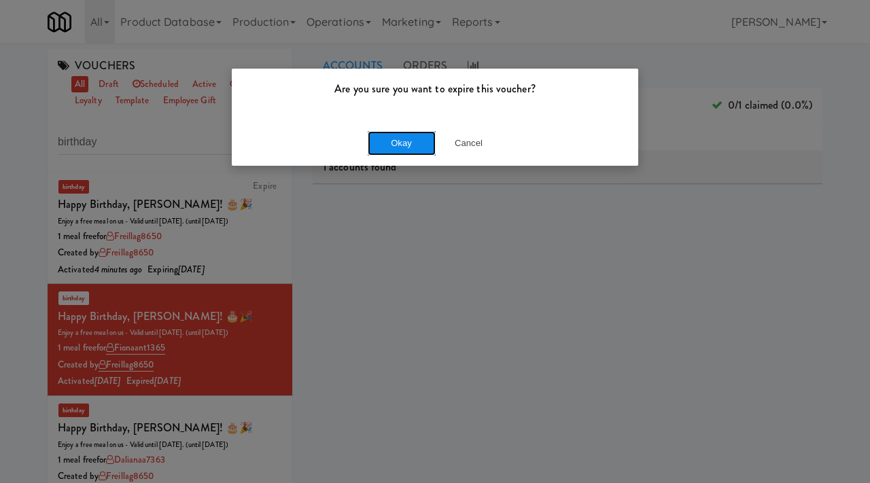
click at [407, 139] on button "Okay" at bounding box center [402, 143] width 68 height 24
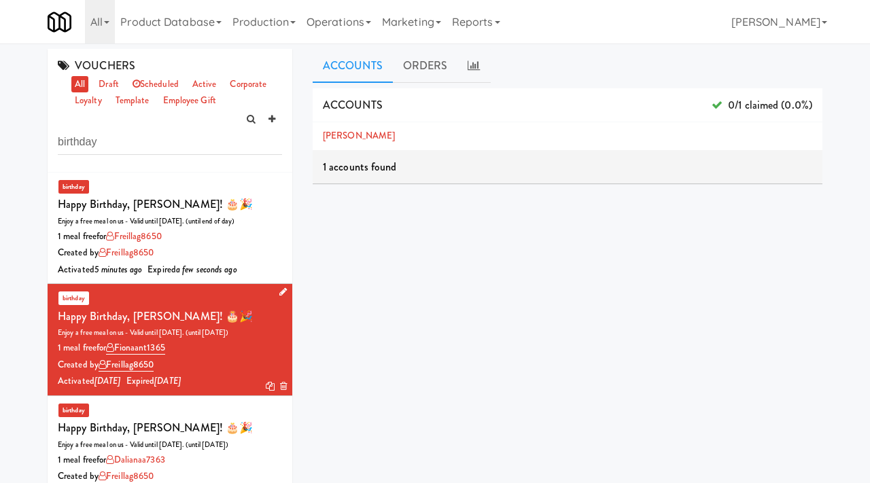
click at [252, 340] on div "1 meal free for fionaant1365" at bounding box center [170, 348] width 224 height 17
click at [264, 245] on div "Created by freillag8650" at bounding box center [170, 253] width 224 height 17
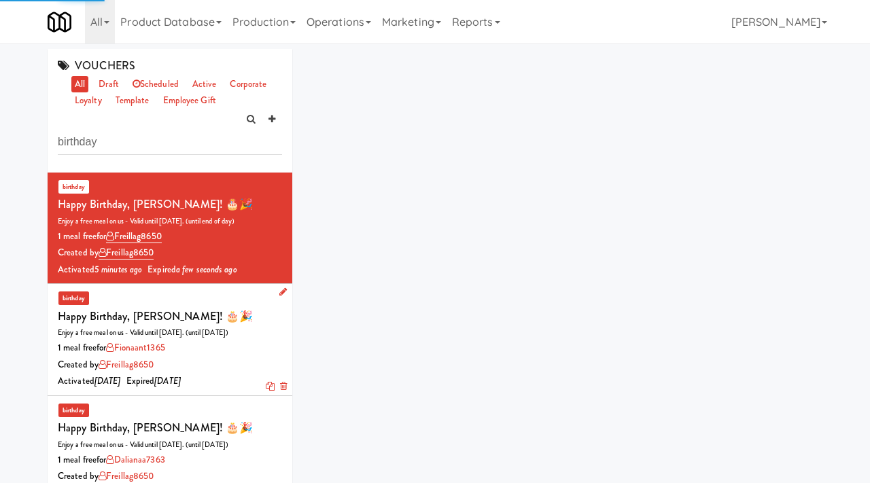
click at [257, 357] on div "Created by freillag8650" at bounding box center [170, 365] width 224 height 17
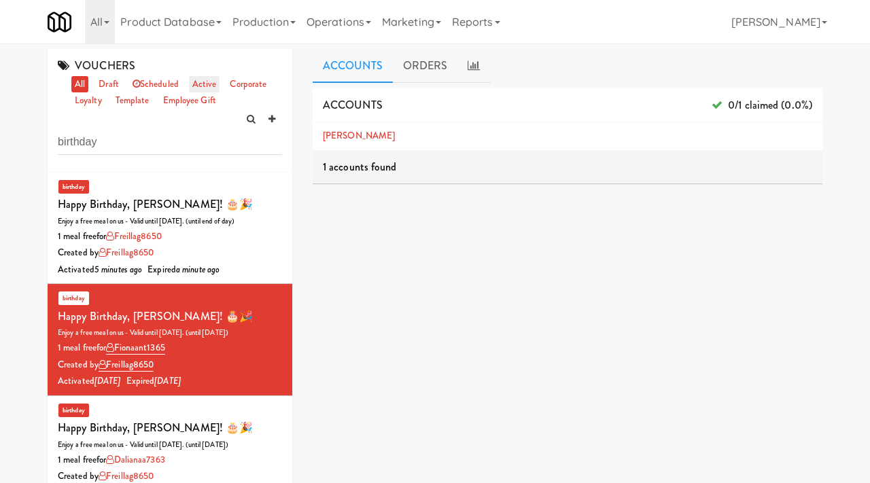
click at [202, 84] on link "active" at bounding box center [204, 84] width 31 height 17
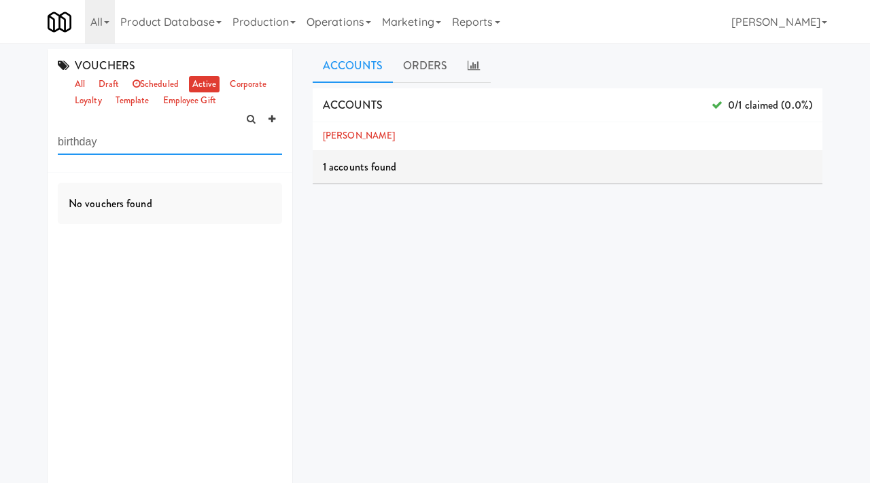
drag, startPoint x: 128, startPoint y: 143, endPoint x: 0, endPoint y: 141, distance: 127.8
click at [0, 141] on div "VOUCHERS all draft scheduled active corporate loyalty template employee gift bi…" at bounding box center [435, 323] width 870 height 549
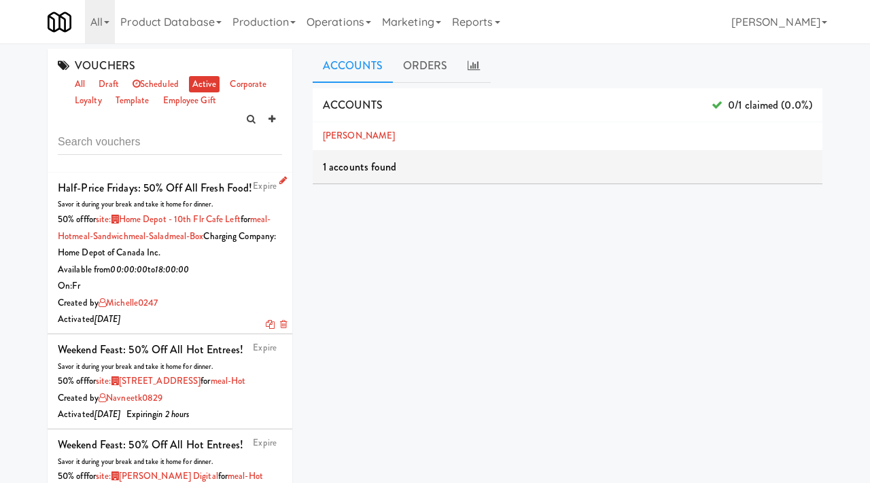
click at [263, 181] on link "Expire" at bounding box center [265, 185] width 24 height 13
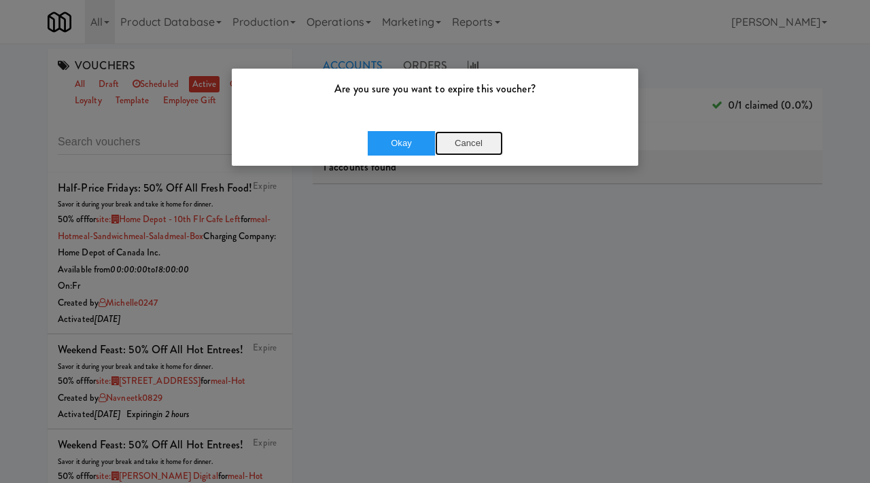
click at [474, 144] on button "Cancel" at bounding box center [469, 143] width 68 height 24
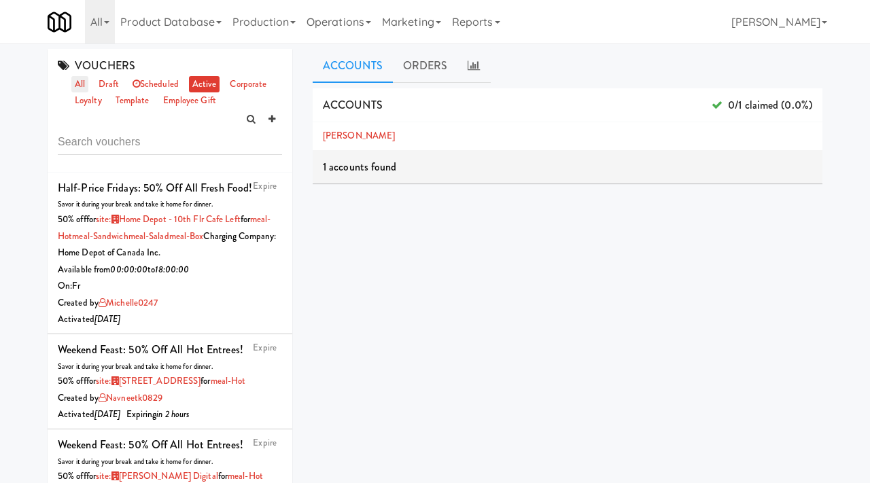
click at [83, 82] on link "all" at bounding box center [79, 84] width 17 height 17
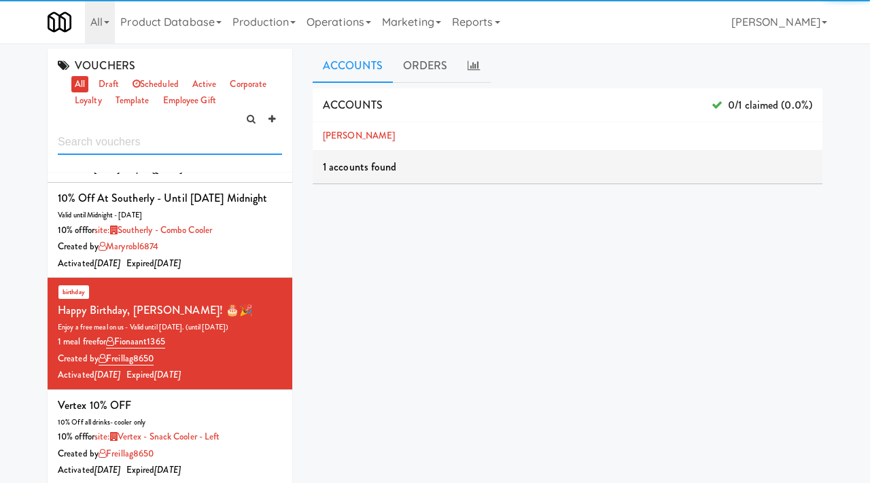
click at [127, 142] on input "text" at bounding box center [170, 142] width 224 height 25
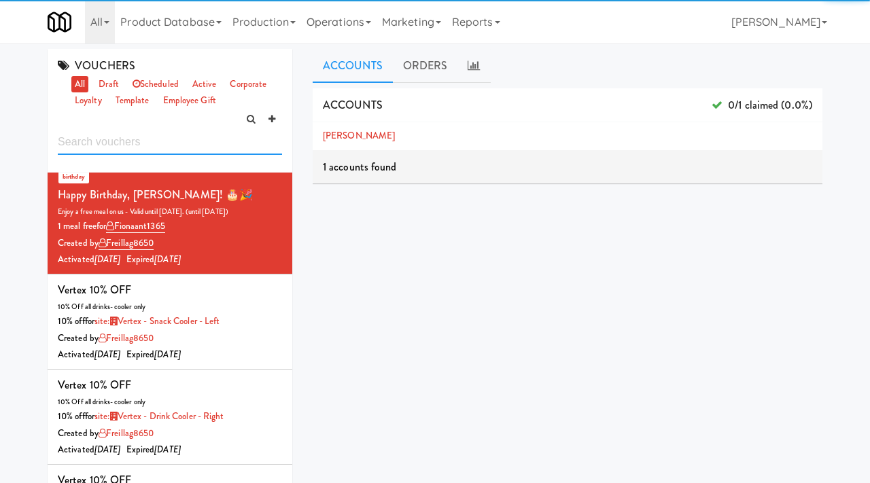
scroll to position [2812, 0]
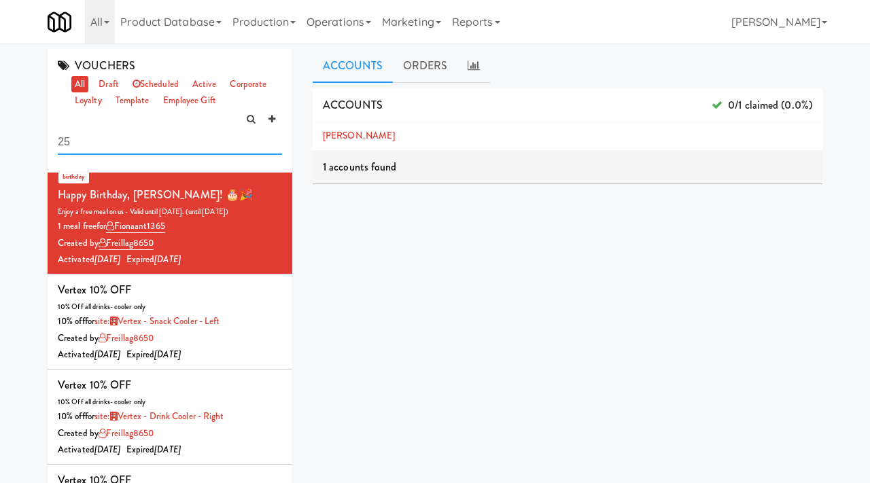
type input "2"
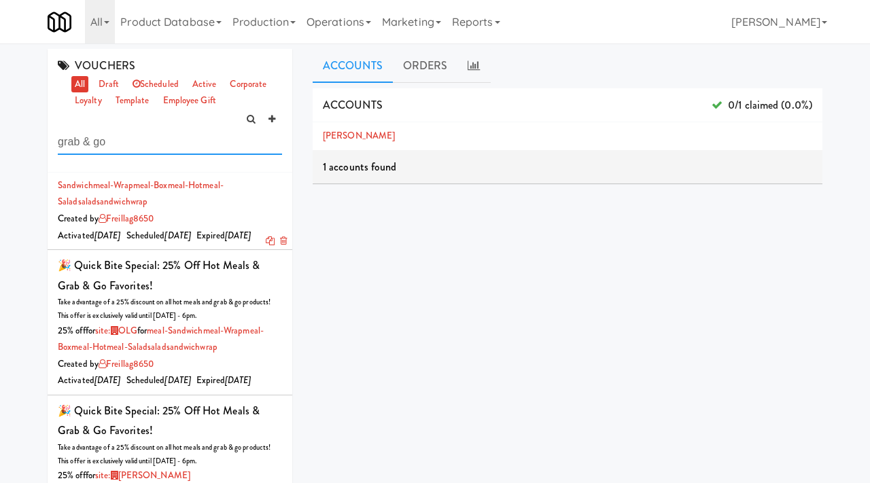
scroll to position [0, 0]
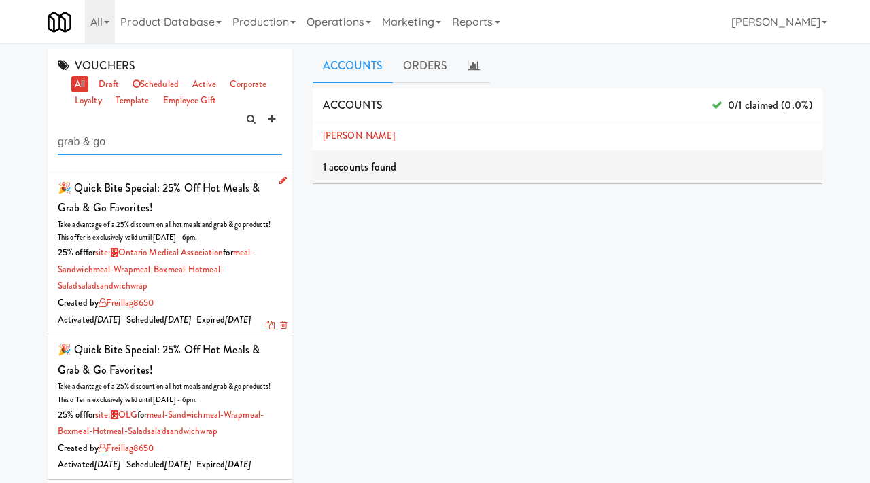
type input "grab & go"
click at [284, 178] on icon at bounding box center [282, 180] width 7 height 9
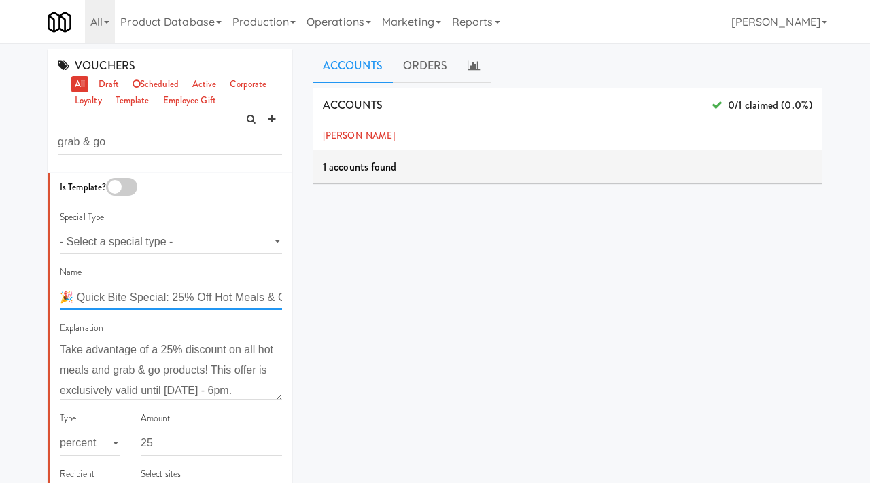
click at [105, 303] on input "🎉 Quick Bite Special: 25% Off Hot Meals & Grab & Go Favorites!" at bounding box center [171, 297] width 222 height 25
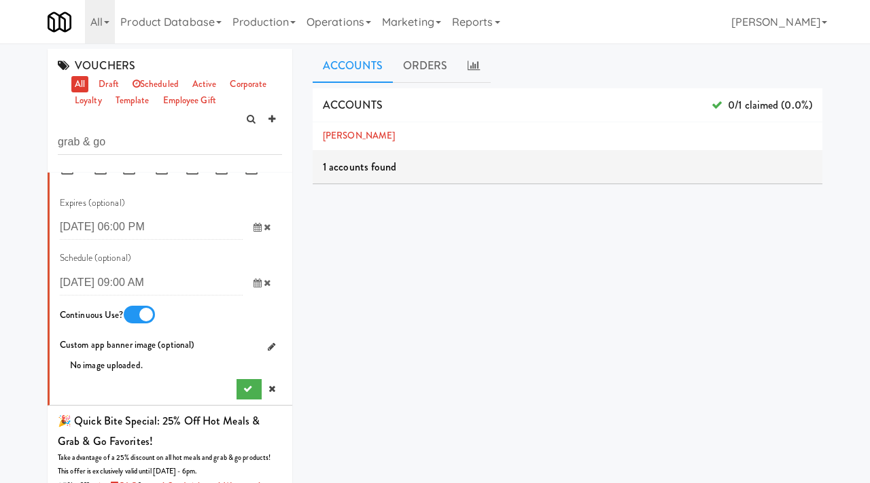
scroll to position [953, 0]
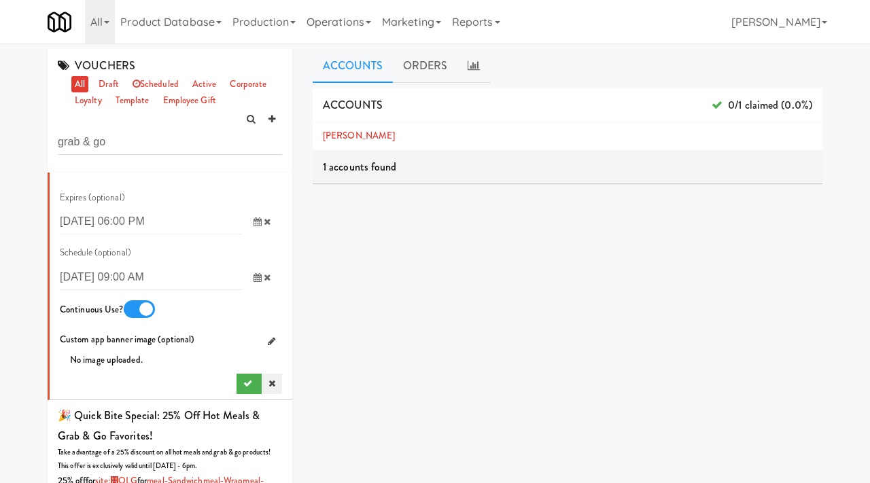
click at [272, 380] on icon at bounding box center [271, 383] width 7 height 9
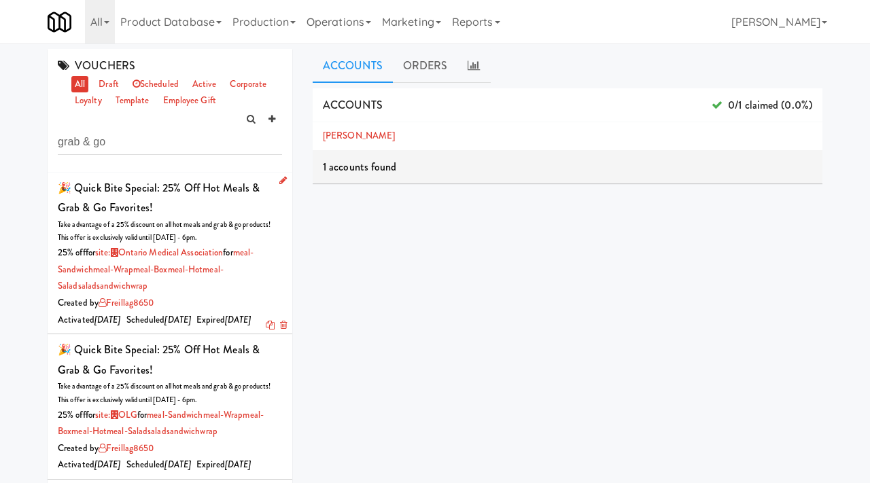
click at [266, 332] on link at bounding box center [270, 325] width 9 height 13
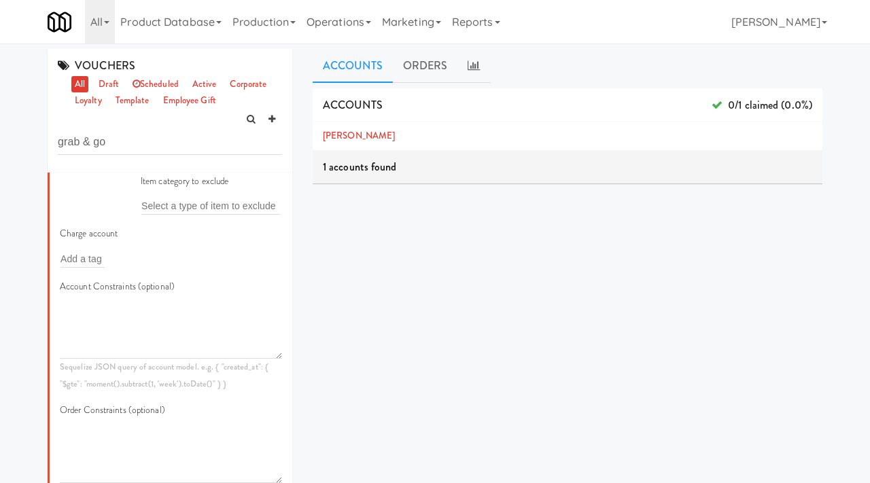
scroll to position [488, 0]
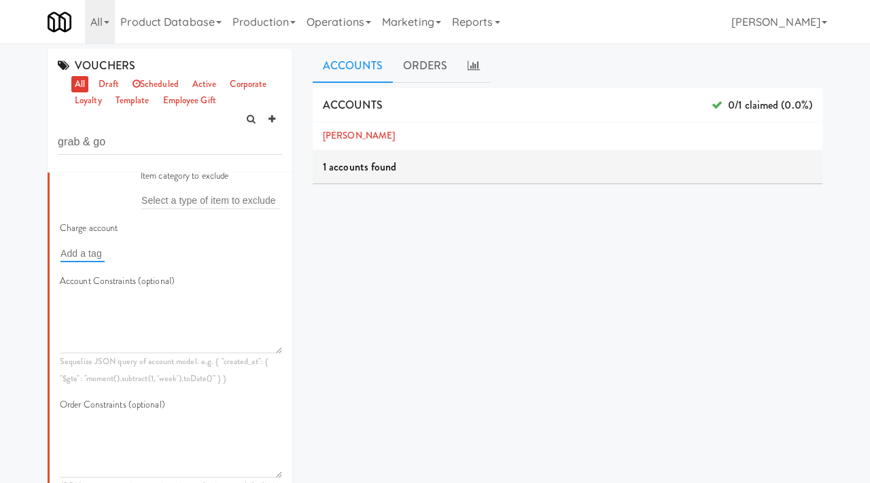
click at [88, 251] on input "text" at bounding box center [82, 254] width 44 height 18
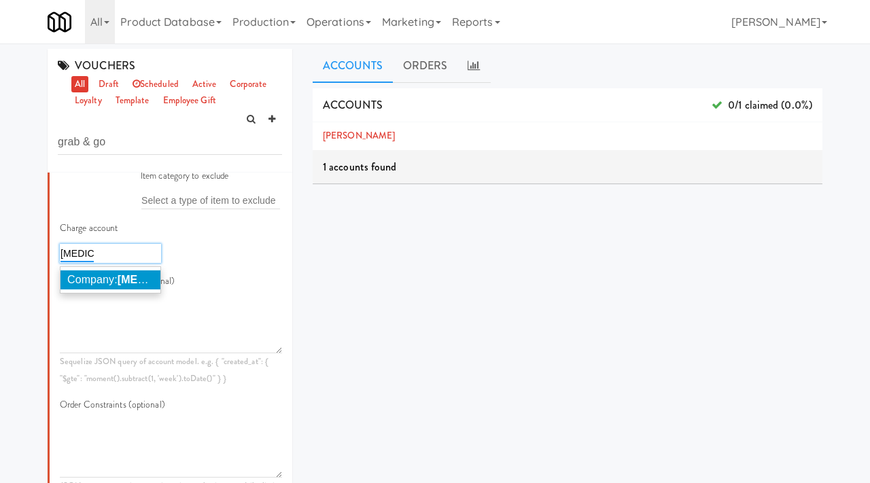
type input "definity"
click at [102, 275] on span "Company: Definity Insurance" at bounding box center [162, 280] width 191 height 12
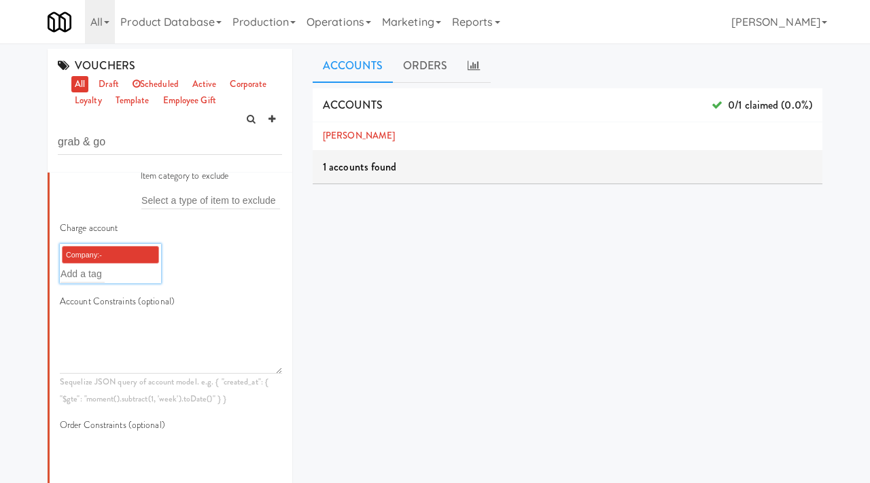
click at [222, 259] on div "Charge account Company:-Definity-Insurance × Add a tag" at bounding box center [171, 256] width 243 height 73
click at [141, 253] on li "Company:-Definity-Insurance ×" at bounding box center [110, 255] width 97 height 18
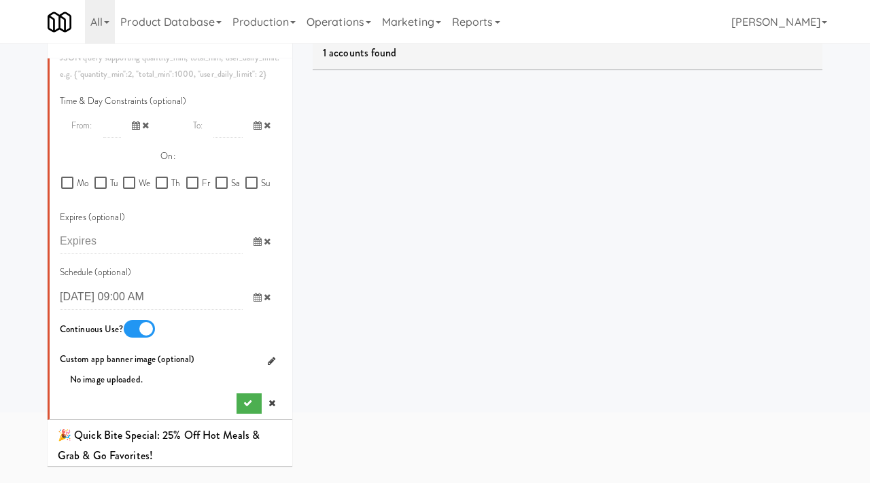
scroll to position [802, 0]
click at [255, 240] on icon at bounding box center [257, 240] width 8 height 9
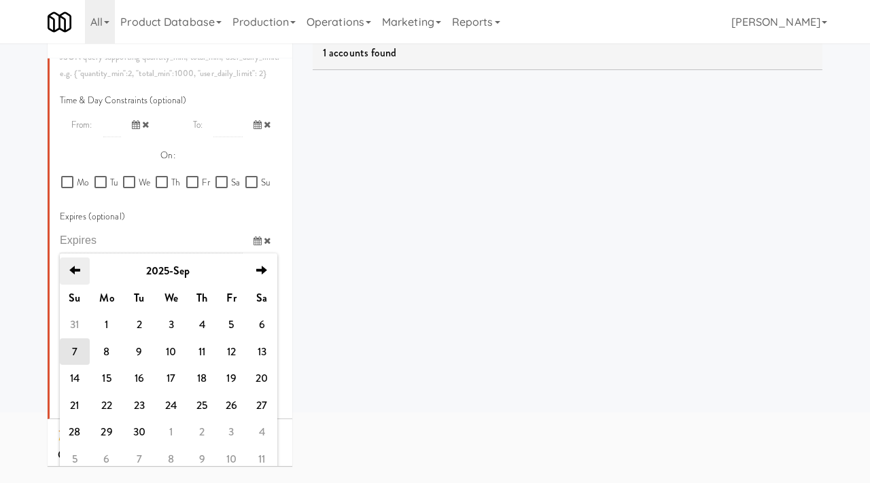
click at [77, 272] on icon "previous" at bounding box center [74, 270] width 11 height 11
click at [77, 272] on icon "previous" at bounding box center [75, 270] width 11 height 11
click at [77, 272] on icon "previous" at bounding box center [74, 270] width 11 height 11
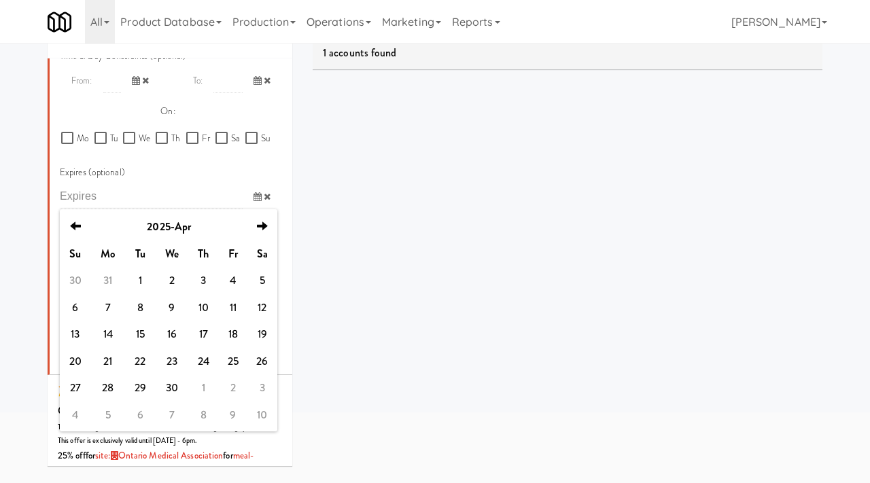
scroll to position [849, 0]
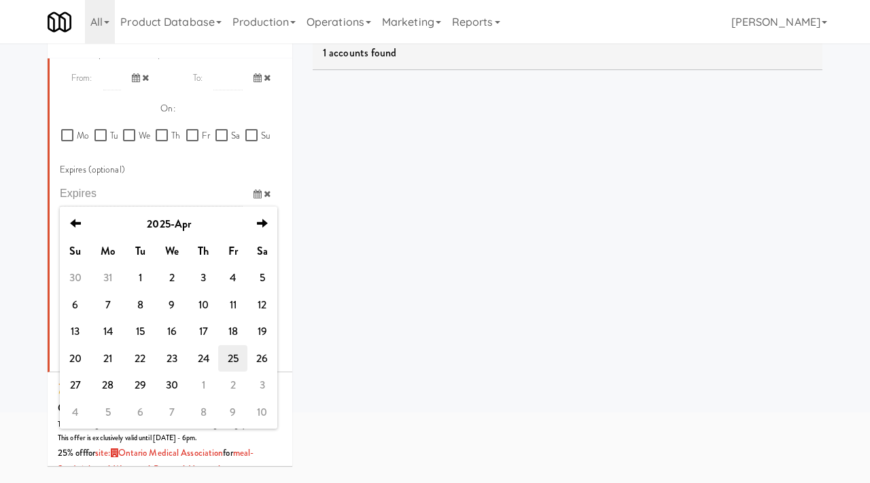
click at [228, 355] on td "25" at bounding box center [232, 358] width 29 height 27
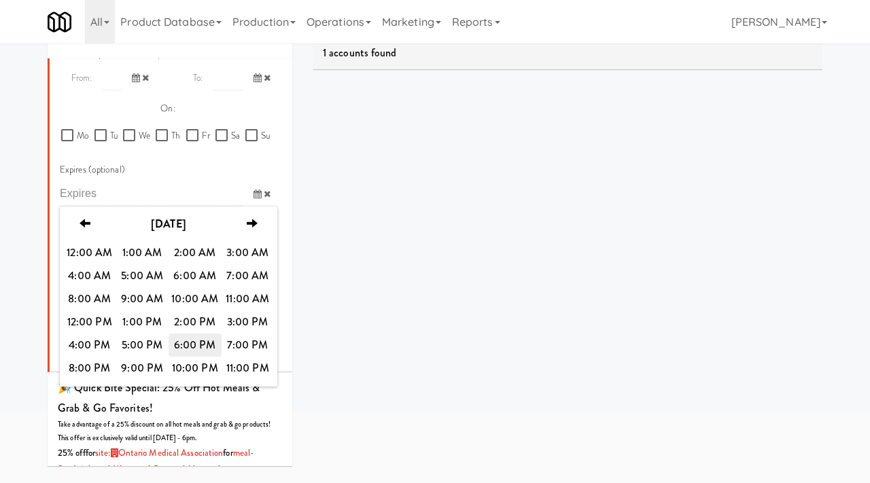
click at [198, 340] on span "6:00 PM" at bounding box center [195, 345] width 53 height 23
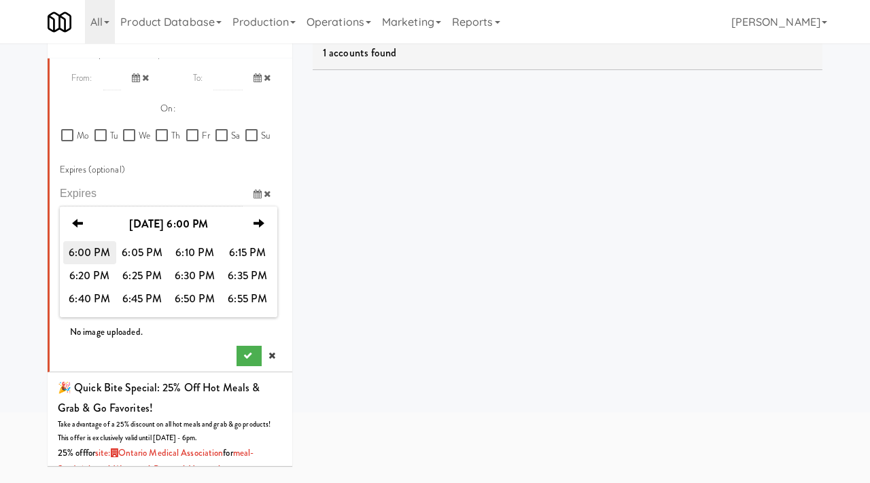
click at [94, 253] on span "6:00 PM" at bounding box center [89, 252] width 53 height 23
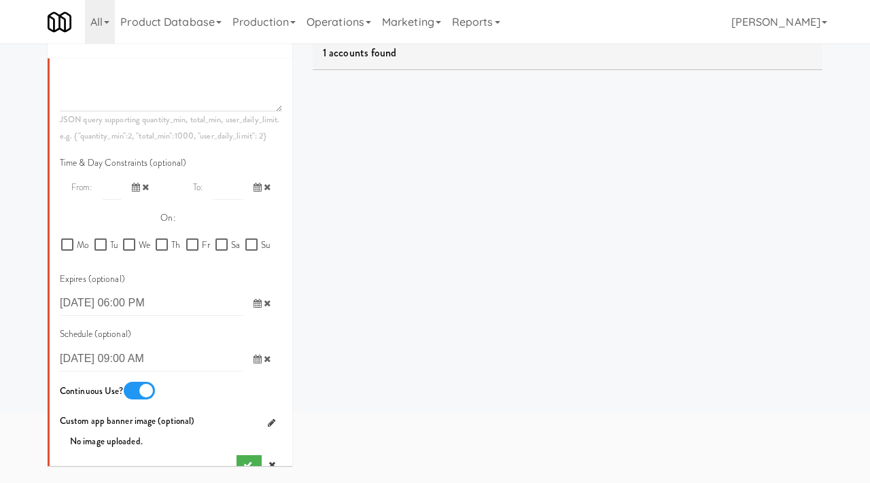
scroll to position [743, 0]
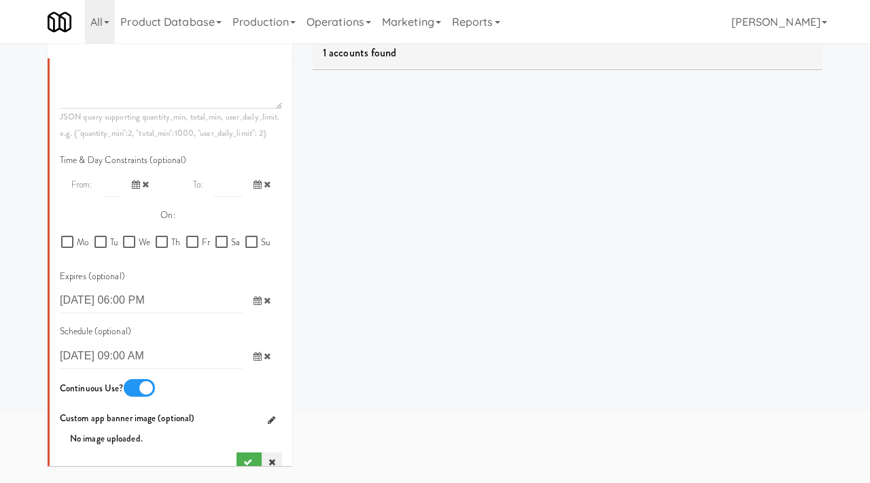
click at [268, 460] on icon at bounding box center [271, 462] width 7 height 9
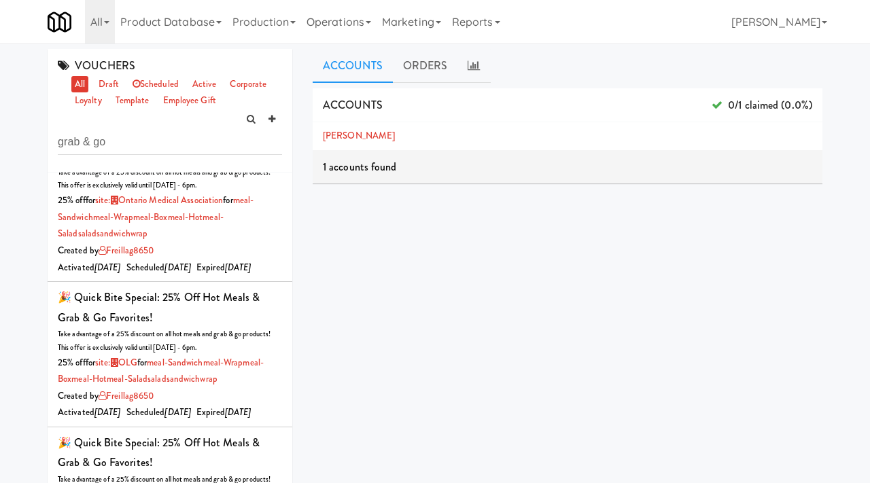
scroll to position [0, 0]
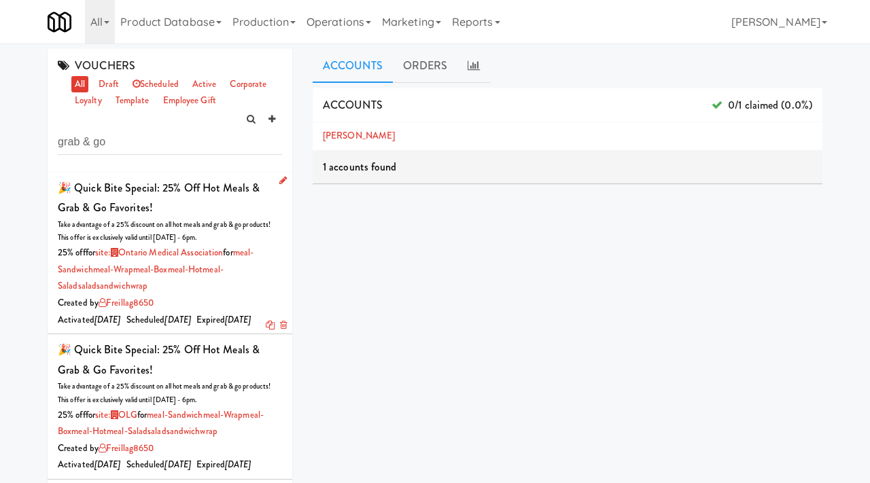
click at [278, 181] on link at bounding box center [280, 181] width 13 height 17
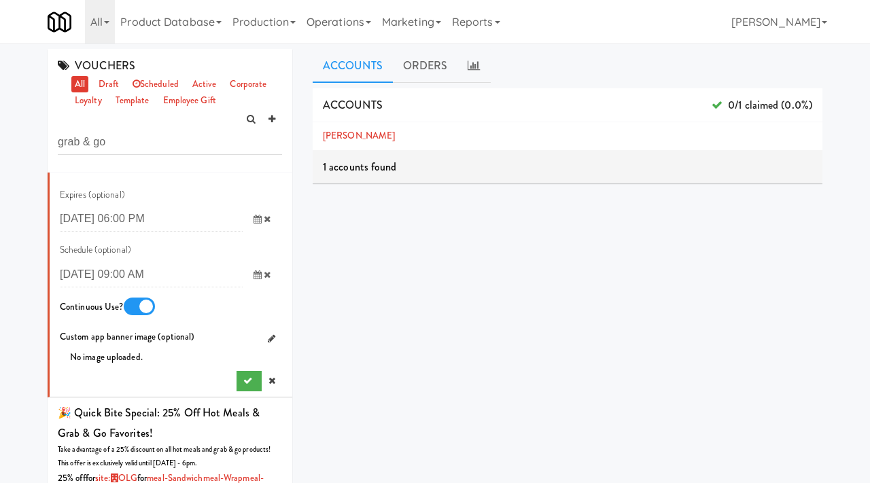
scroll to position [966, 0]
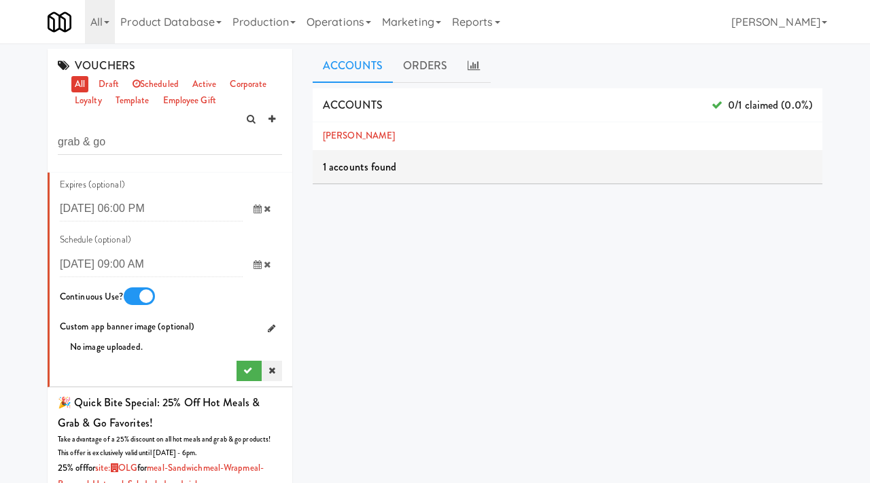
click at [266, 372] on link at bounding box center [272, 371] width 20 height 20
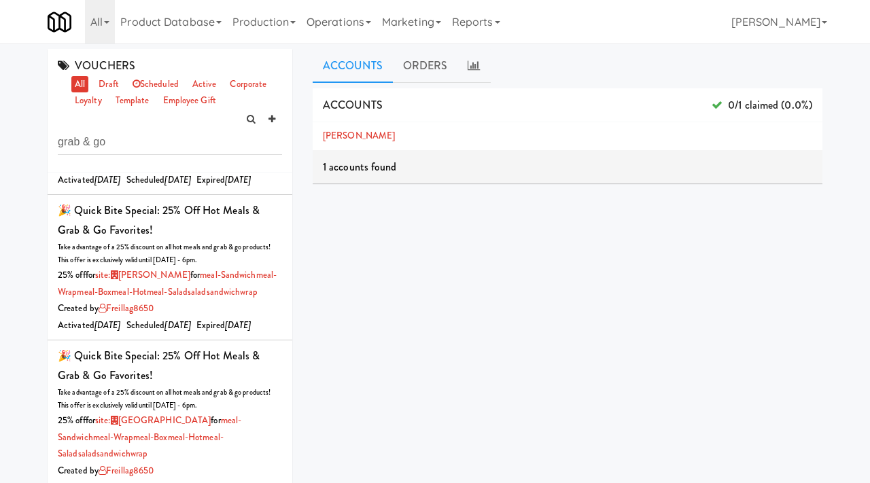
scroll to position [0, 0]
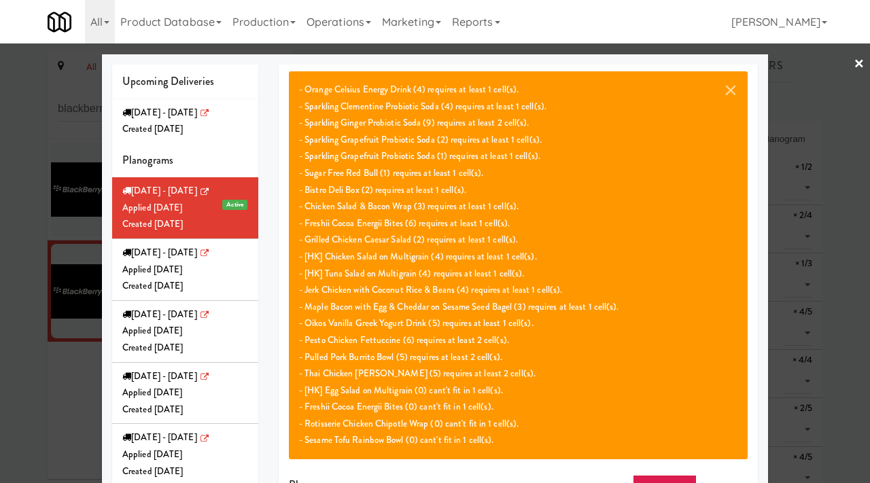
click at [24, 357] on div at bounding box center [435, 241] width 870 height 483
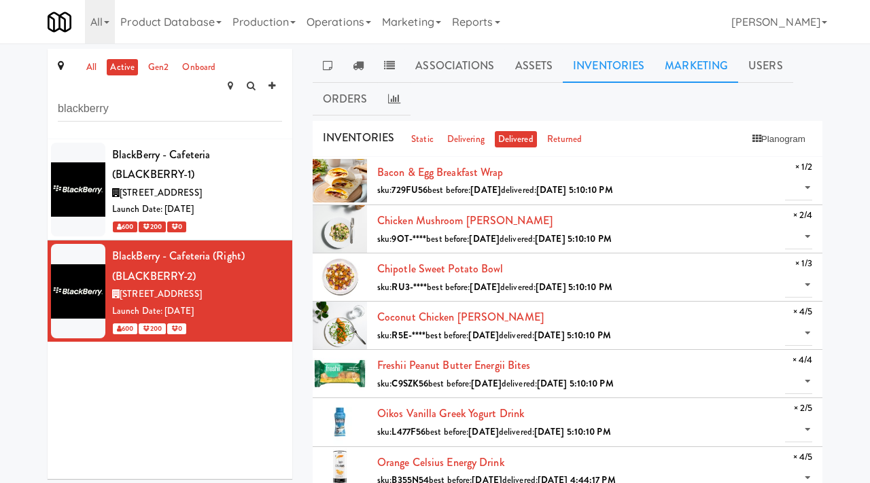
click at [701, 70] on link "Marketing" at bounding box center [696, 66] width 84 height 34
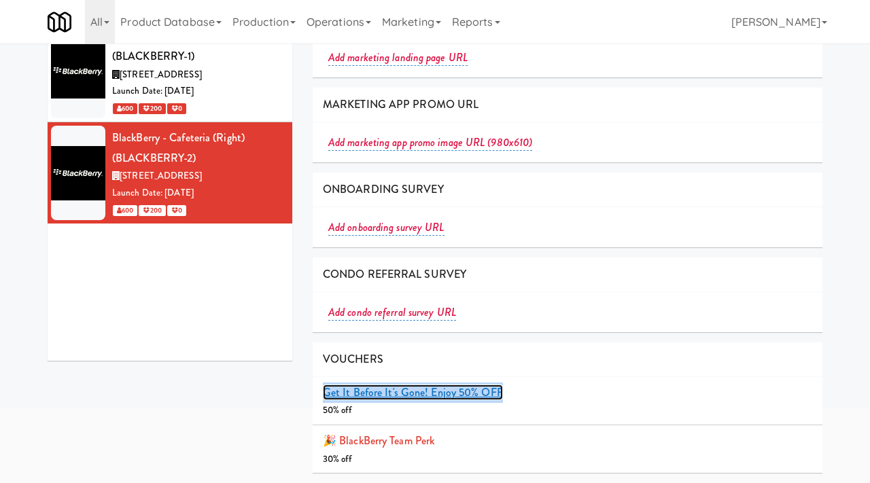
scroll to position [15, 0]
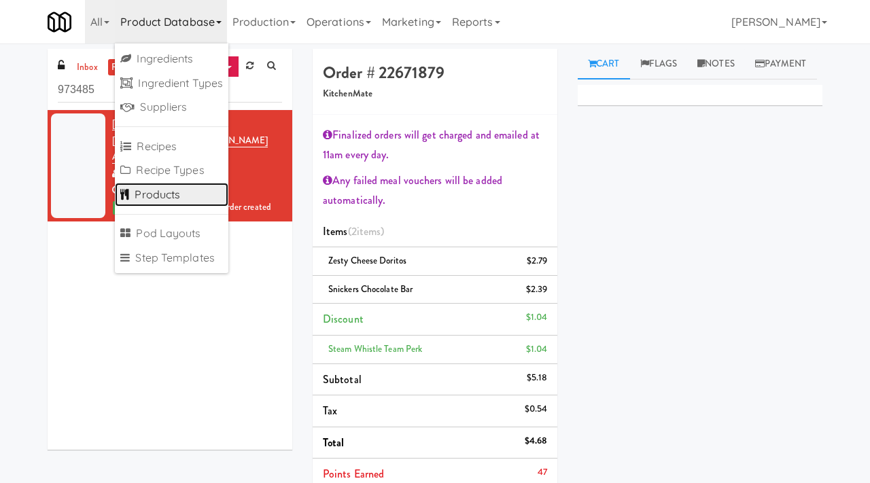
click at [147, 189] on link "Products" at bounding box center [171, 195] width 113 height 24
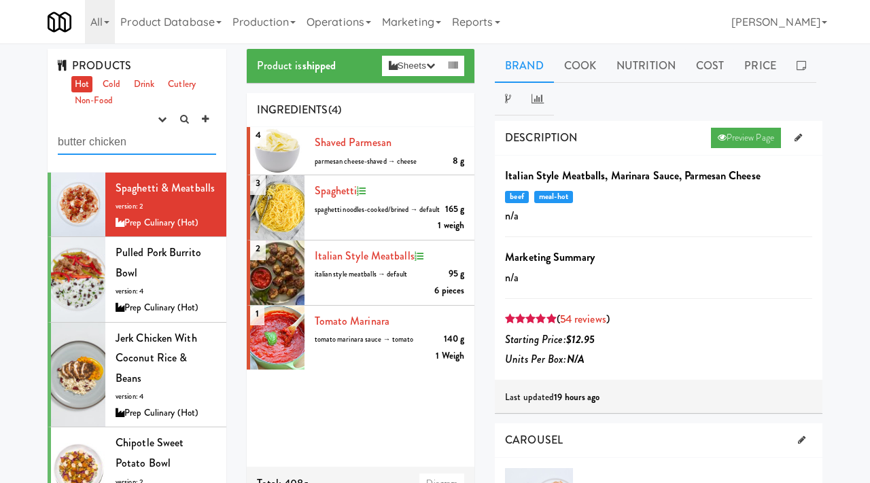
type input "butter chicken"
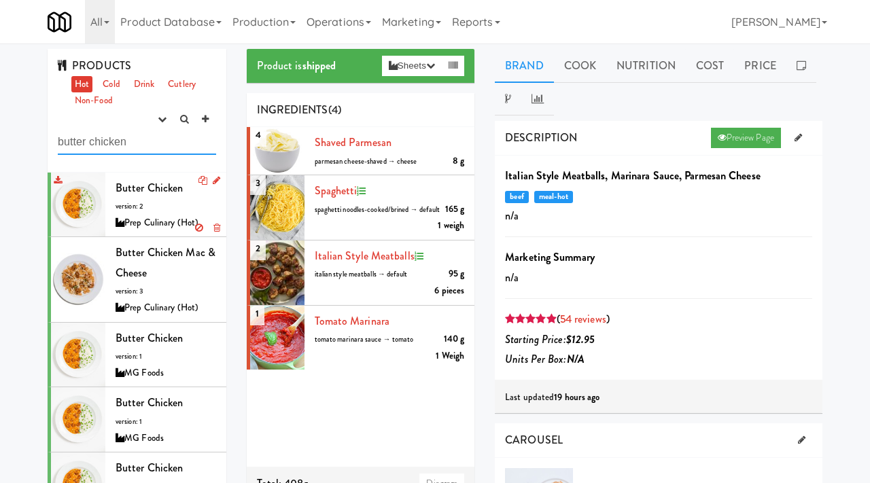
scroll to position [2, 0]
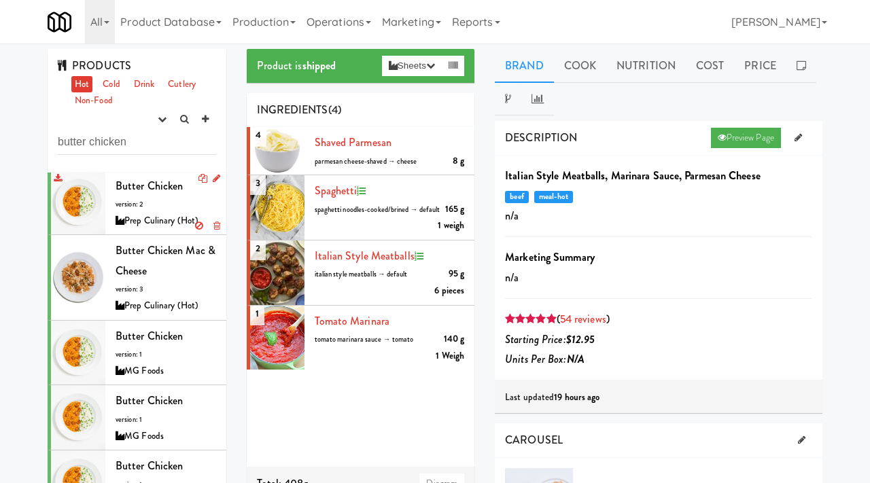
click at [149, 217] on div "Prep Culinary (Hot)" at bounding box center [166, 221] width 101 height 17
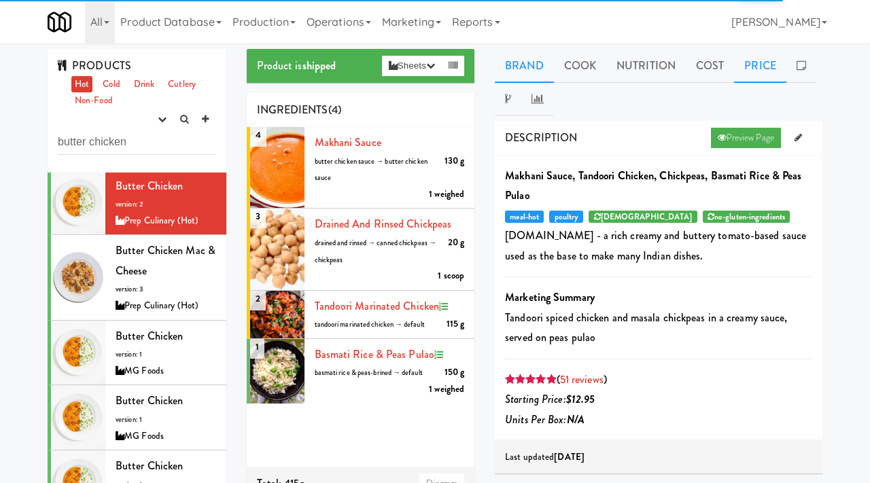
click at [754, 62] on link "Price" at bounding box center [760, 66] width 52 height 34
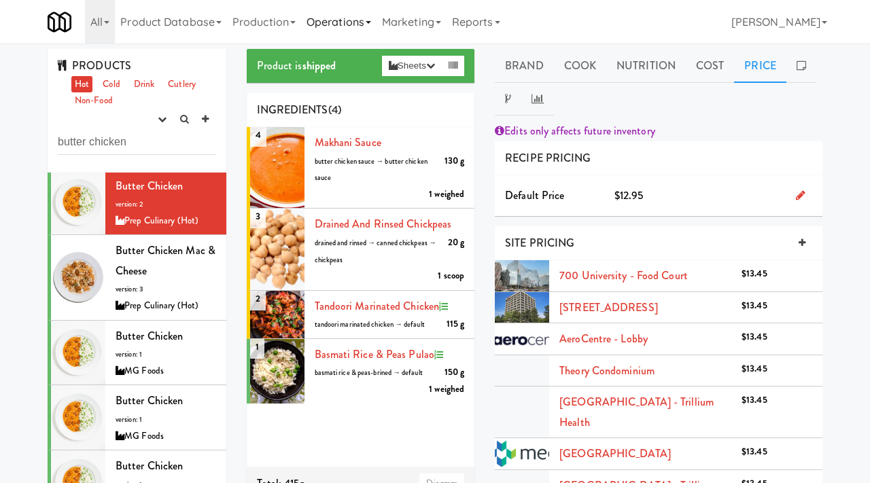
click at [348, 28] on link "Operations" at bounding box center [338, 21] width 75 height 43
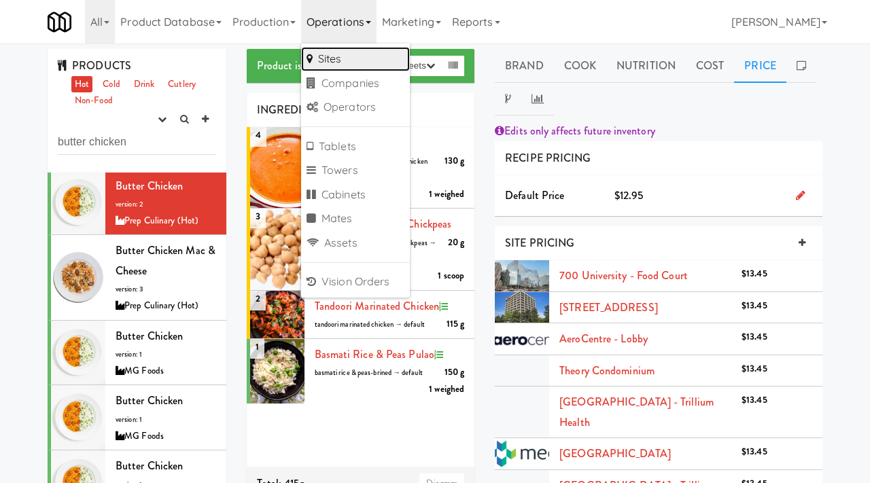
click at [333, 54] on link "Sites" at bounding box center [355, 59] width 109 height 24
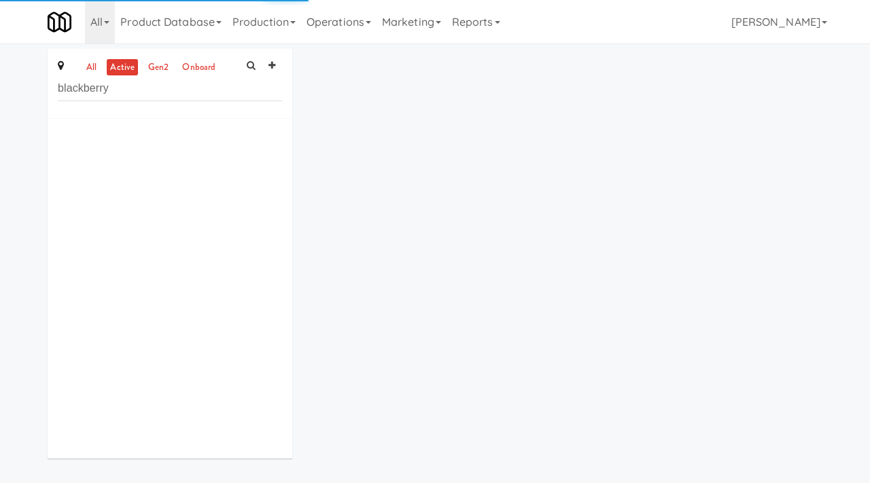
type input "blackberry"
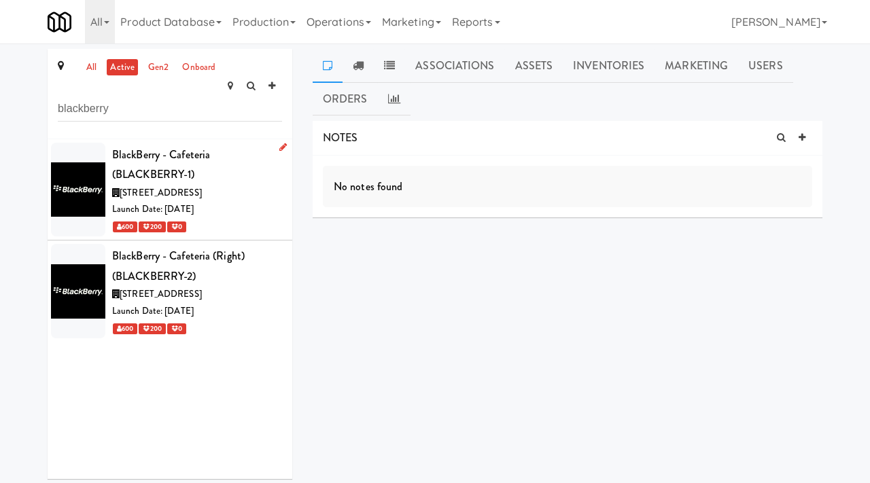
click at [272, 154] on div "BlackBerry - Cafeteria (BLACKBERRY-1)" at bounding box center [197, 165] width 170 height 40
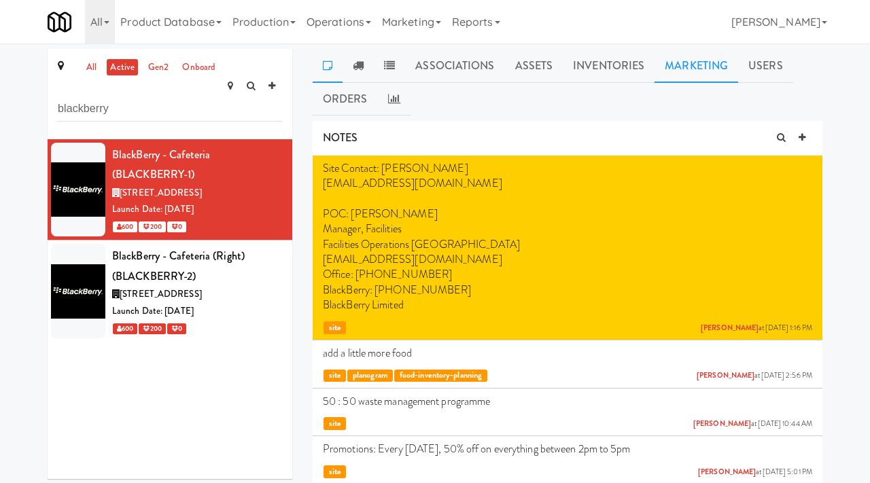
click at [669, 67] on link "Marketing" at bounding box center [696, 66] width 84 height 34
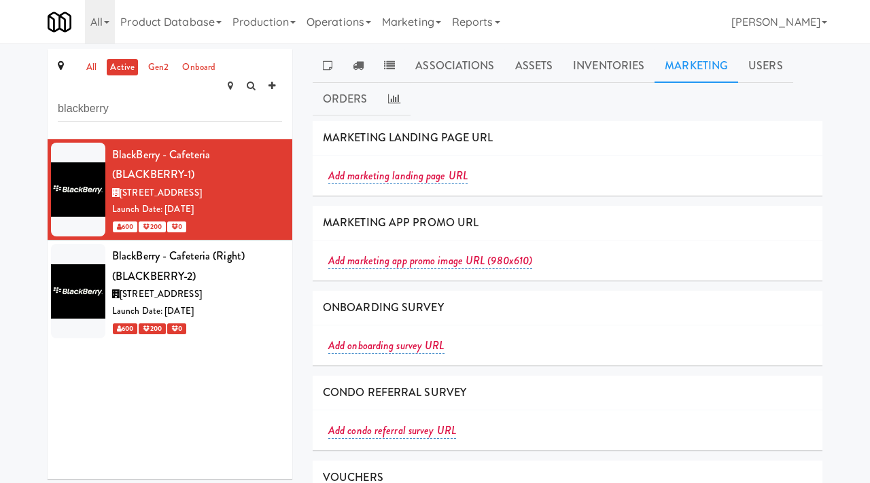
scroll to position [118, 0]
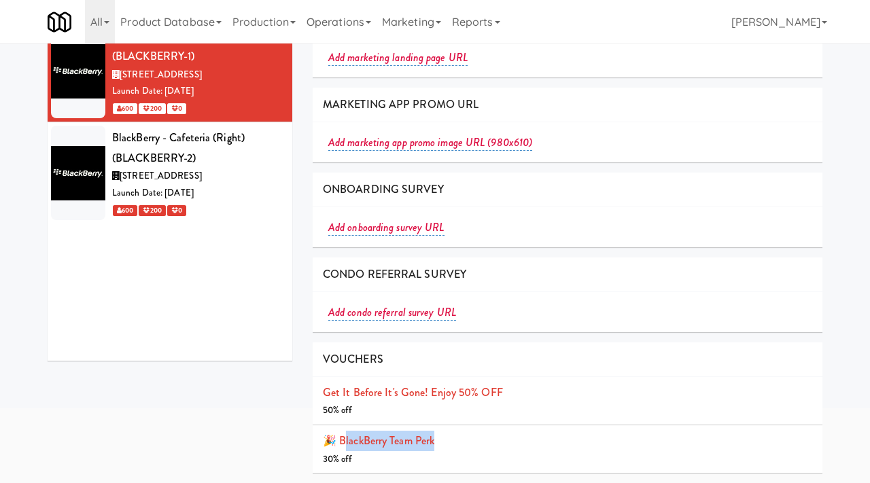
drag, startPoint x: 442, startPoint y: 446, endPoint x: 344, endPoint y: 440, distance: 98.0
click at [344, 440] on li "🎉 BlackBerry Team Perk 30% off" at bounding box center [568, 449] width 510 height 48
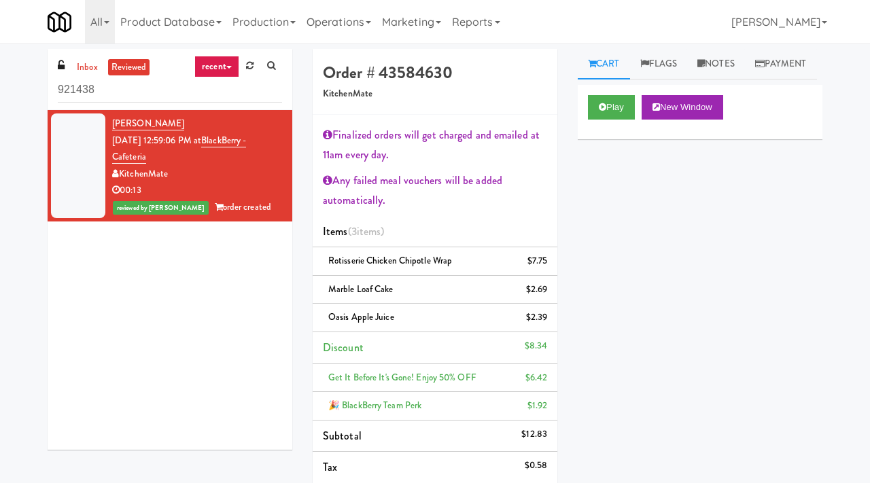
scroll to position [35, 0]
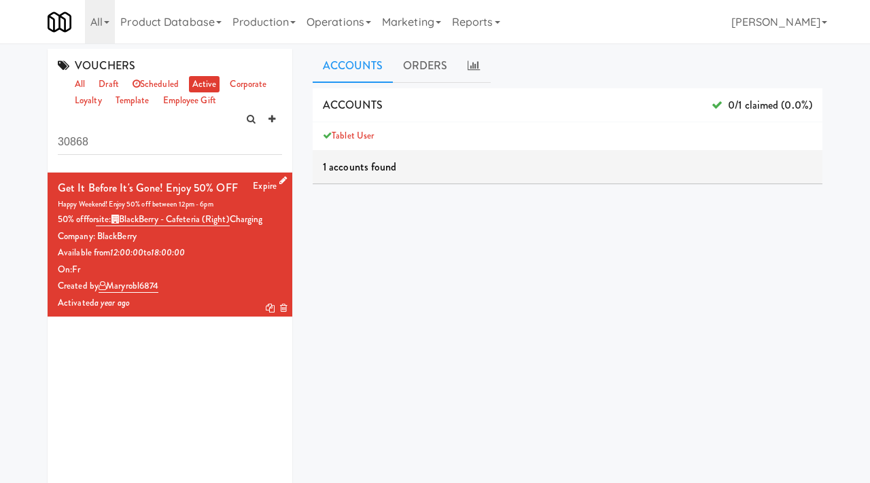
click at [283, 179] on icon at bounding box center [282, 180] width 7 height 9
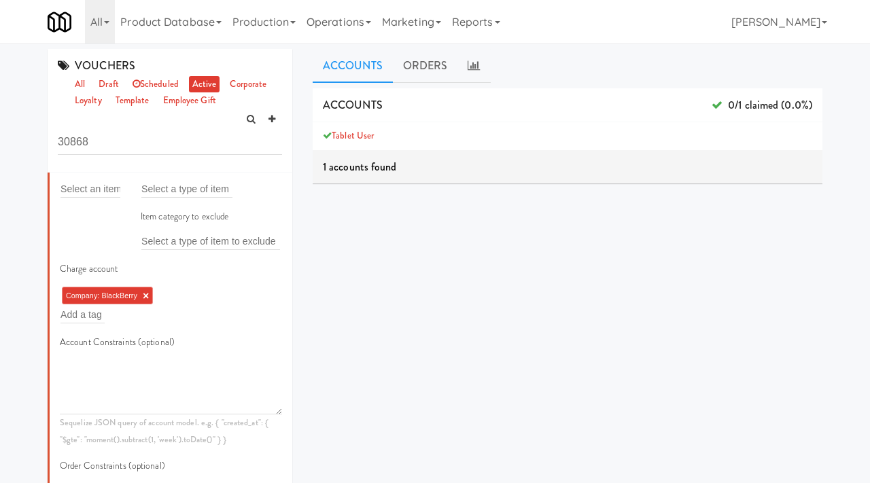
scroll to position [384, 0]
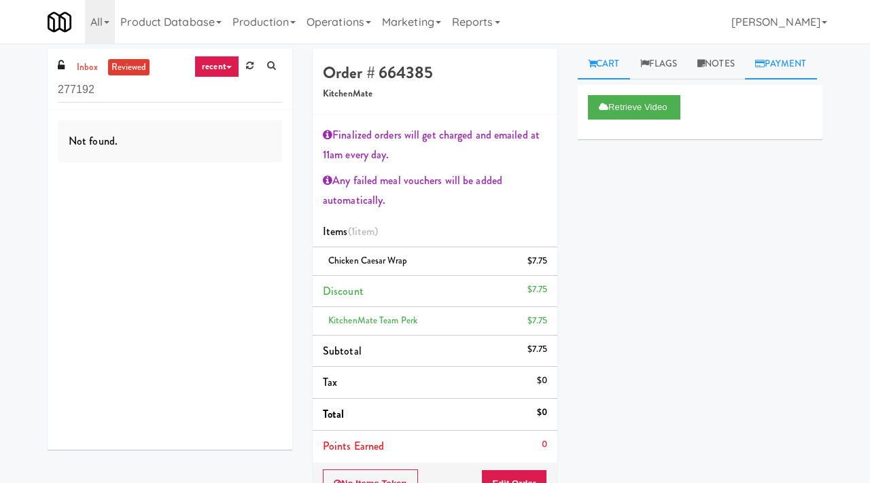
click at [745, 79] on link "Payment" at bounding box center [781, 64] width 72 height 31
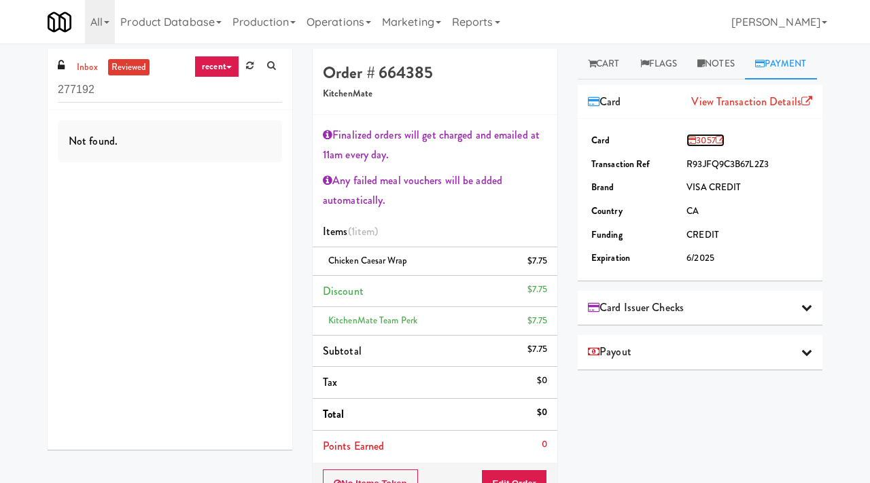
click at [705, 147] on link "3057" at bounding box center [705, 140] width 38 height 13
click at [79, 75] on link "inbox" at bounding box center [87, 67] width 28 height 17
click at [129, 67] on link "reviewed" at bounding box center [129, 67] width 42 height 17
click at [745, 79] on link "Payment" at bounding box center [781, 64] width 72 height 31
click at [700, 147] on link "3057" at bounding box center [705, 140] width 38 height 13
